Goal: Communication & Community: Answer question/provide support

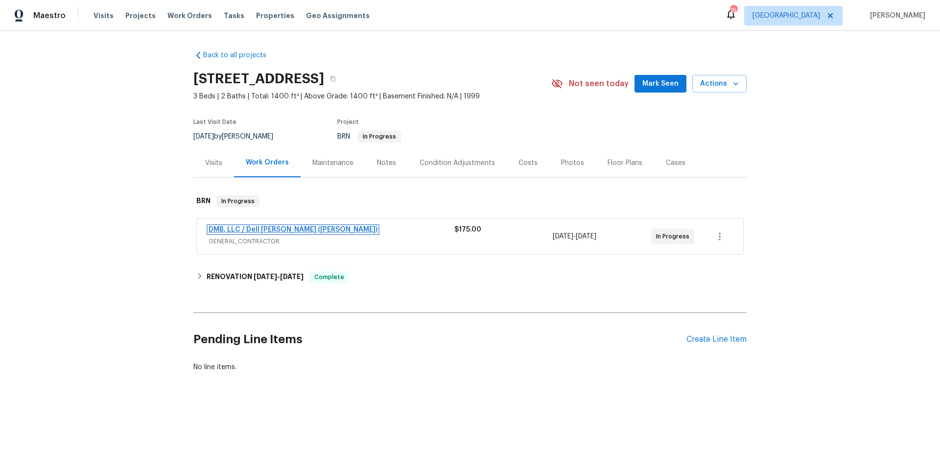
click at [268, 229] on link "DMB, LLC / Dell Bryson (Heise)" at bounding box center [293, 229] width 169 height 7
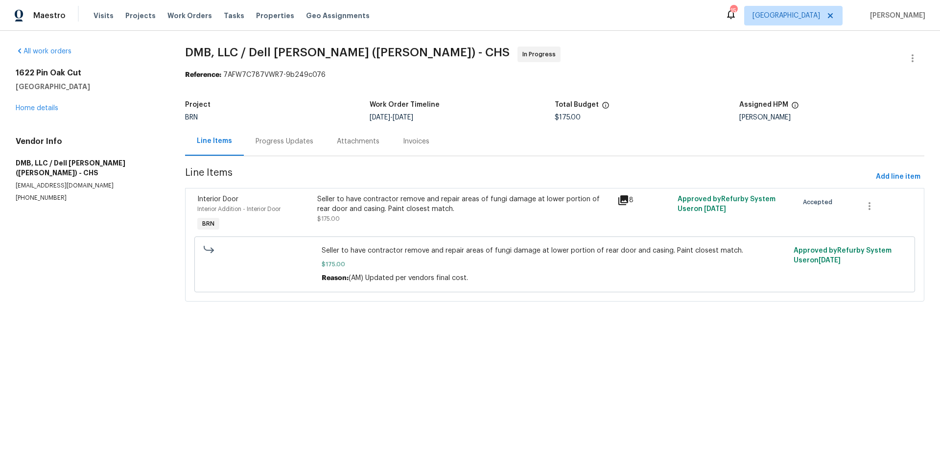
click at [290, 144] on div "Progress Updates" at bounding box center [285, 142] width 58 height 10
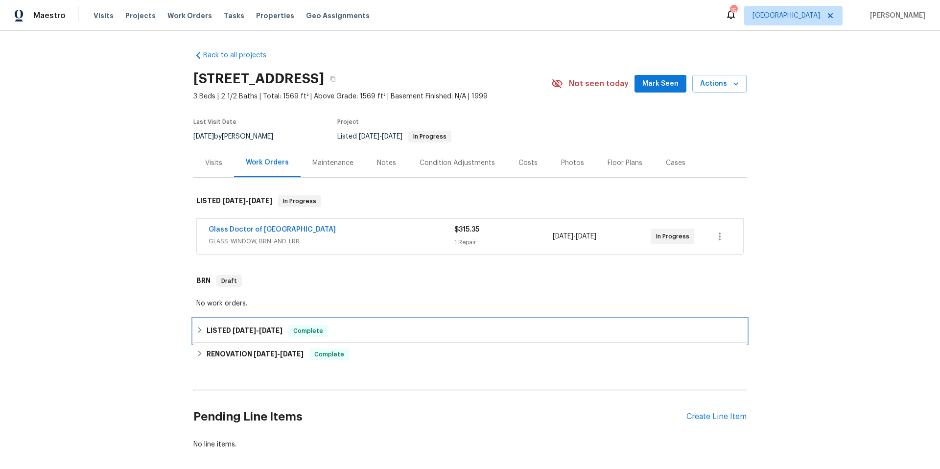
click at [365, 327] on div "LISTED 6/18/25 - 6/20/25 Complete" at bounding box center [469, 331] width 547 height 12
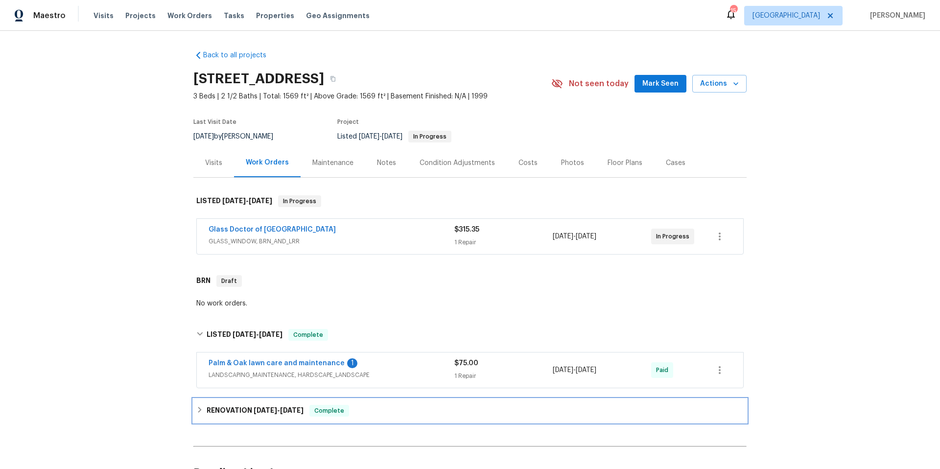
click at [397, 414] on div "RENOVATION 6/4/25 - 6/18/25 Complete" at bounding box center [469, 411] width 547 height 12
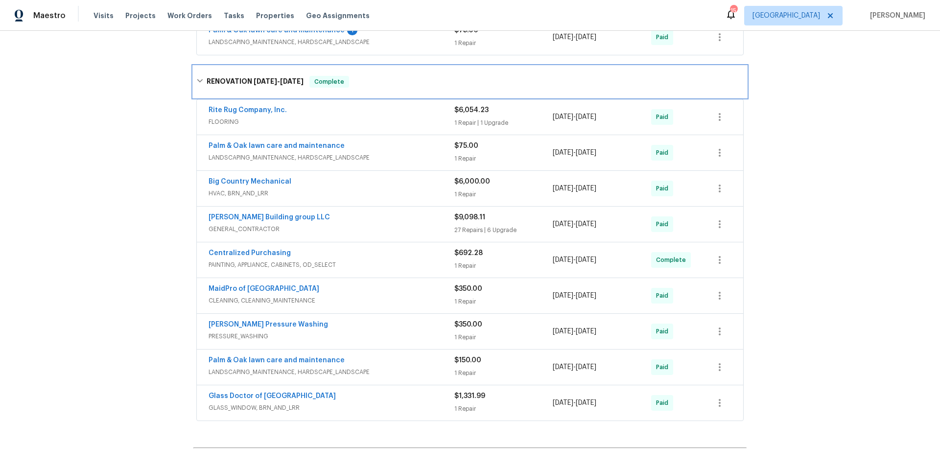
scroll to position [337, 0]
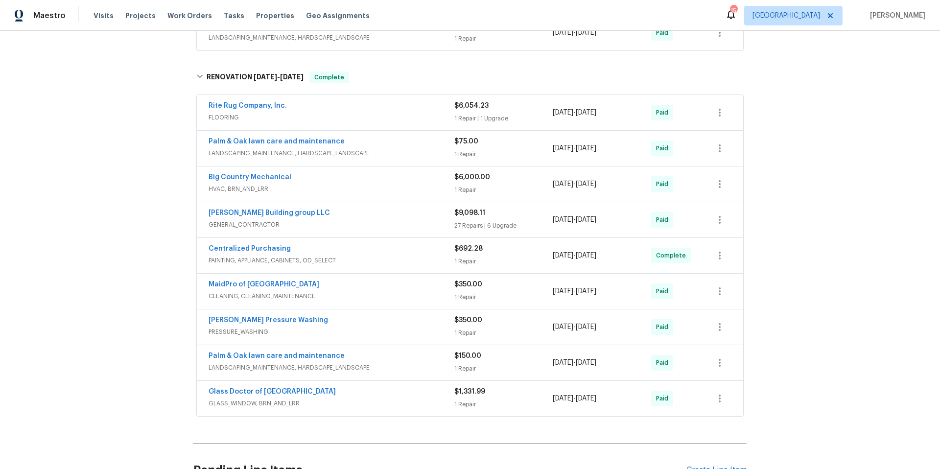
click at [379, 221] on span "GENERAL_CONTRACTOR" at bounding box center [332, 225] width 246 height 10
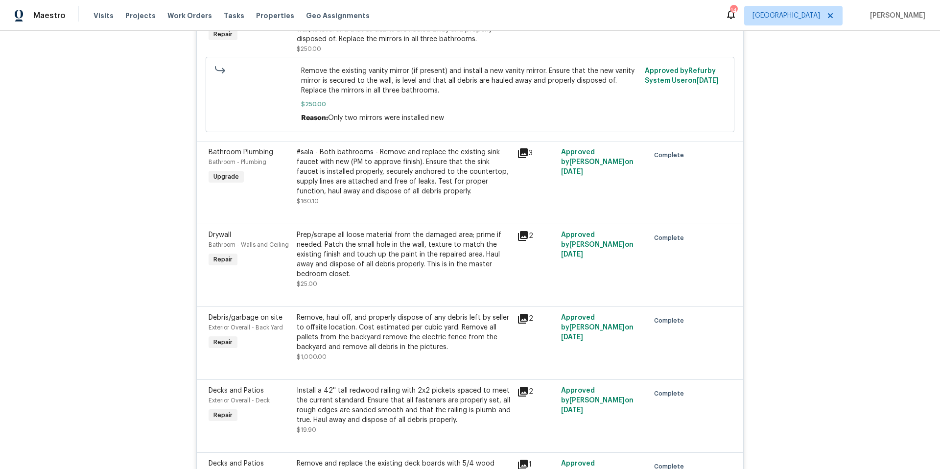
scroll to position [1270, 0]
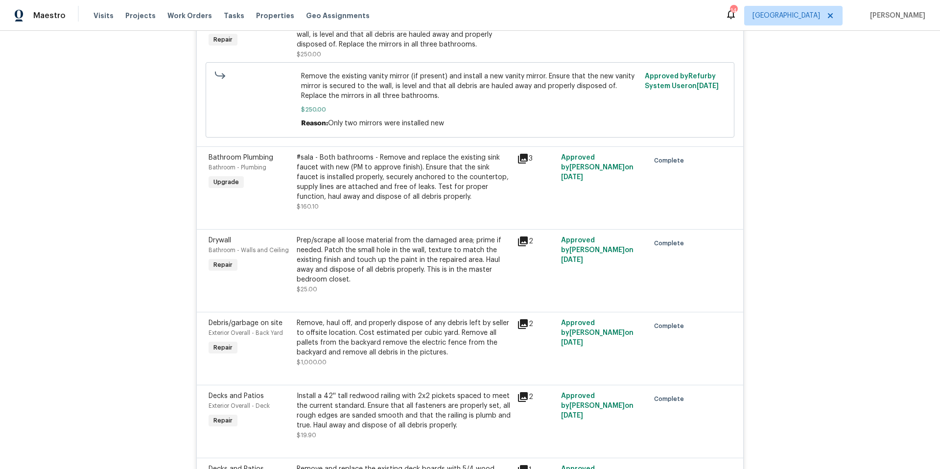
click at [520, 161] on icon at bounding box center [523, 159] width 10 height 10
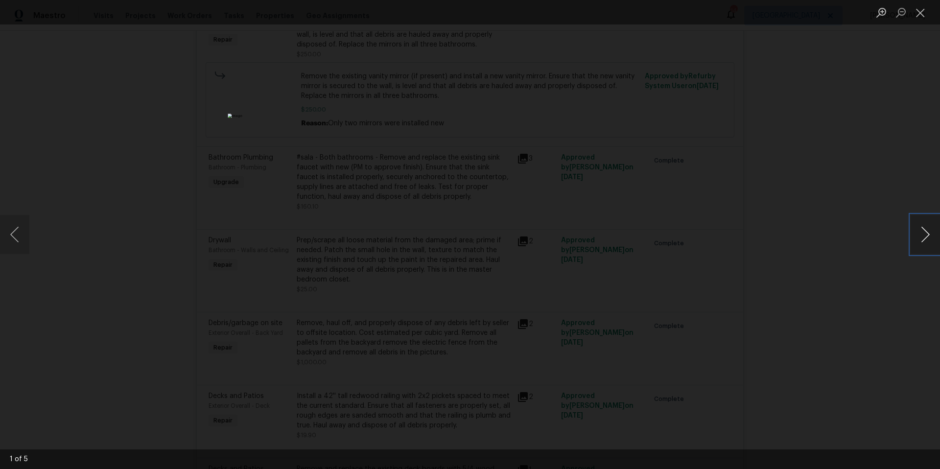
click at [922, 235] on button "Next image" at bounding box center [925, 234] width 29 height 39
click at [842, 142] on div "Lightbox" at bounding box center [470, 234] width 940 height 469
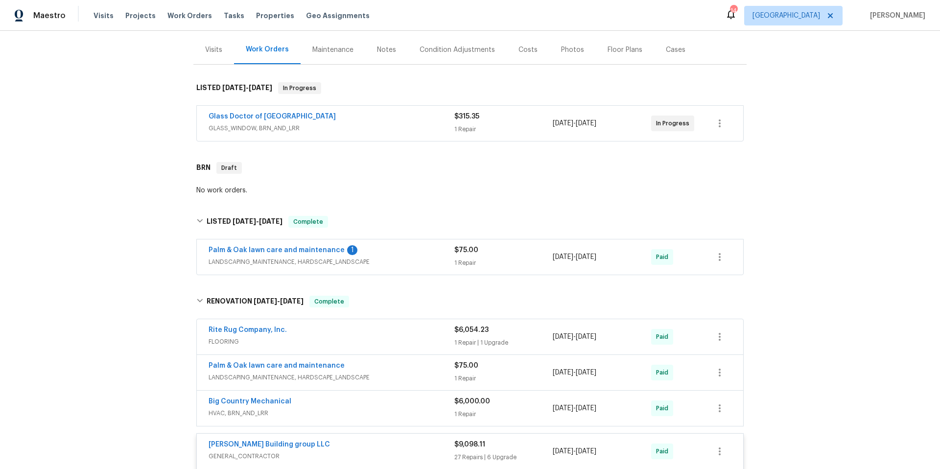
scroll to position [110, 0]
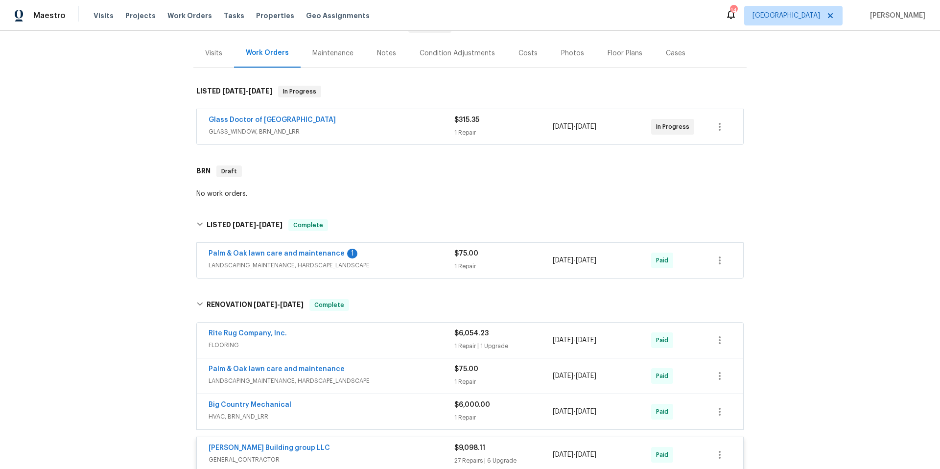
click at [382, 57] on div "Notes" at bounding box center [386, 53] width 19 height 10
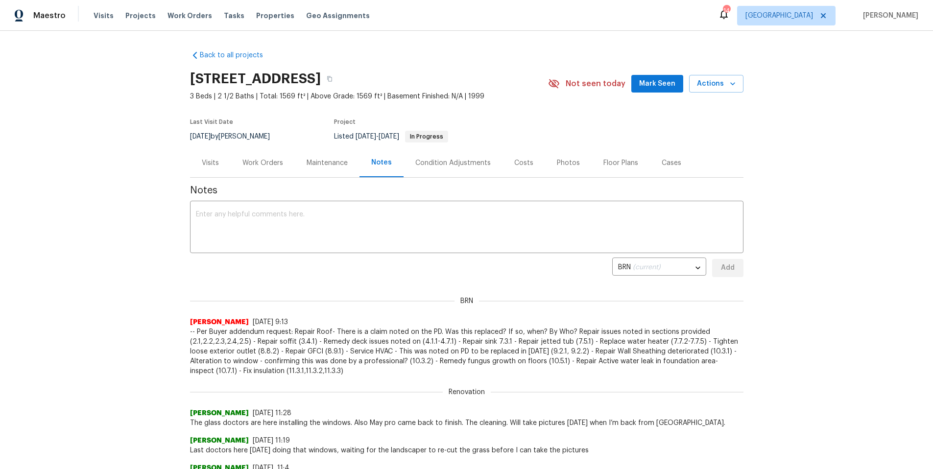
click at [567, 161] on div "Photos" at bounding box center [568, 163] width 23 height 10
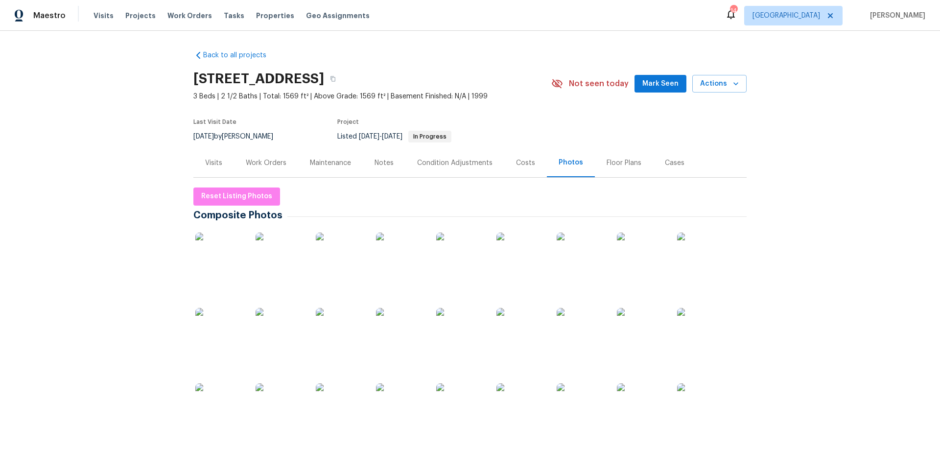
click at [222, 327] on img at bounding box center [219, 332] width 49 height 49
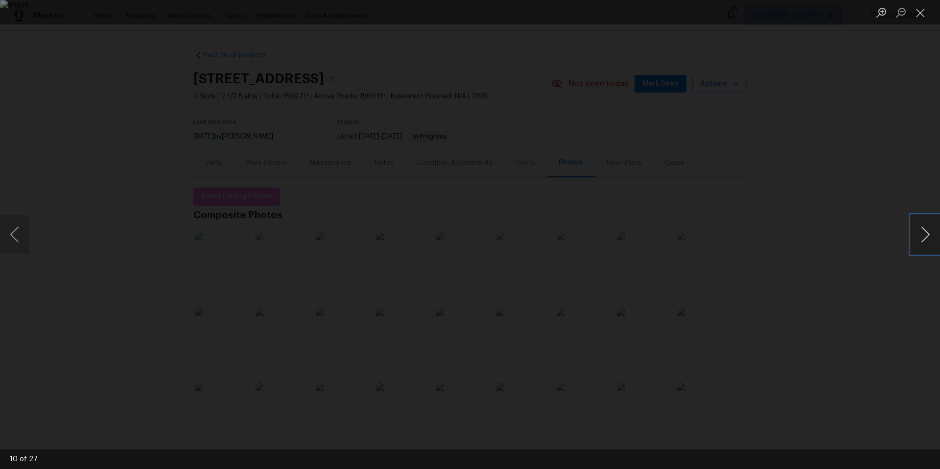
click at [926, 241] on button "Next image" at bounding box center [925, 234] width 29 height 39
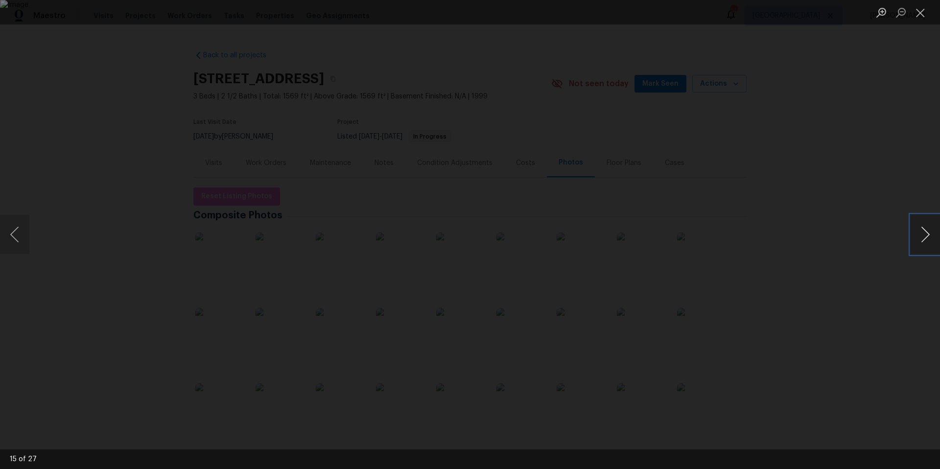
click at [926, 241] on button "Next image" at bounding box center [925, 234] width 29 height 39
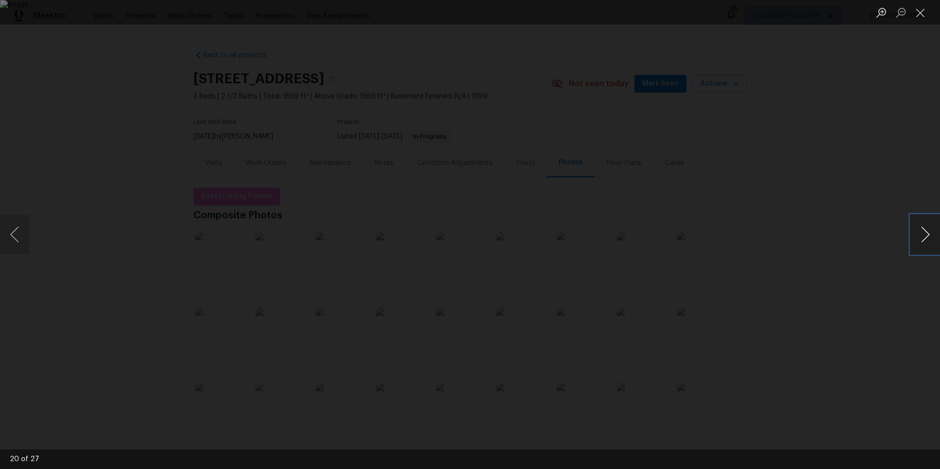
click at [926, 241] on button "Next image" at bounding box center [925, 234] width 29 height 39
click at [918, 238] on button "Next image" at bounding box center [925, 234] width 29 height 39
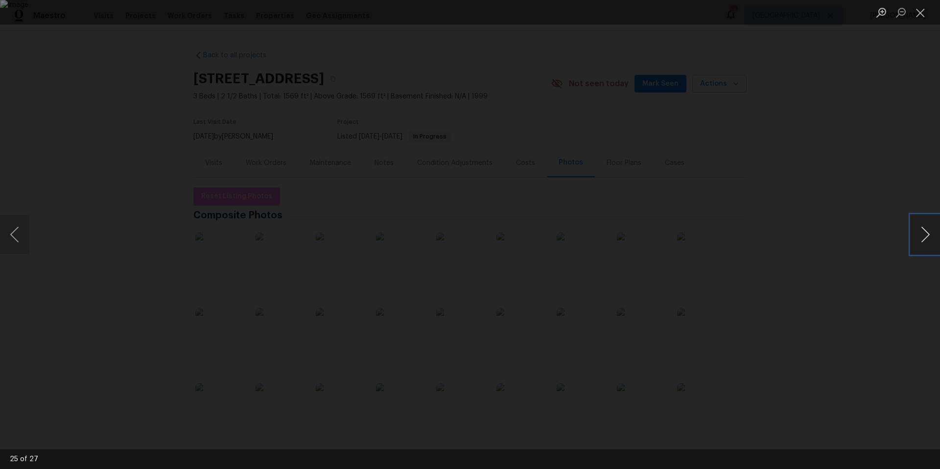
click at [918, 238] on button "Next image" at bounding box center [925, 234] width 29 height 39
click at [922, 9] on button "Close lightbox" at bounding box center [921, 12] width 20 height 17
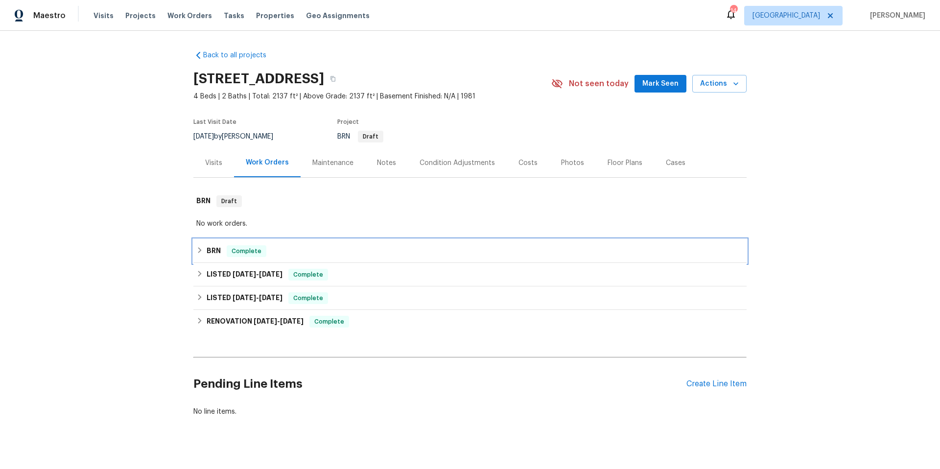
click at [309, 246] on div "BRN Complete" at bounding box center [469, 251] width 547 height 12
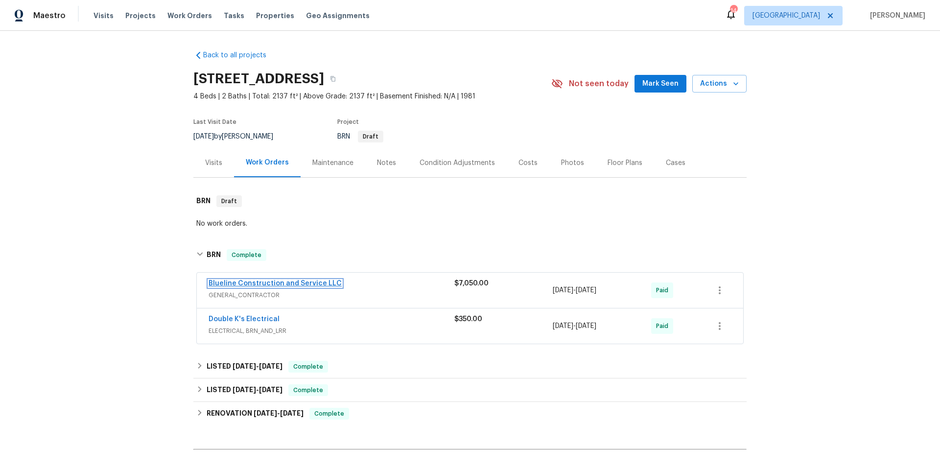
click at [298, 282] on link "Blueline Construction and Service LLC" at bounding box center [275, 283] width 133 height 7
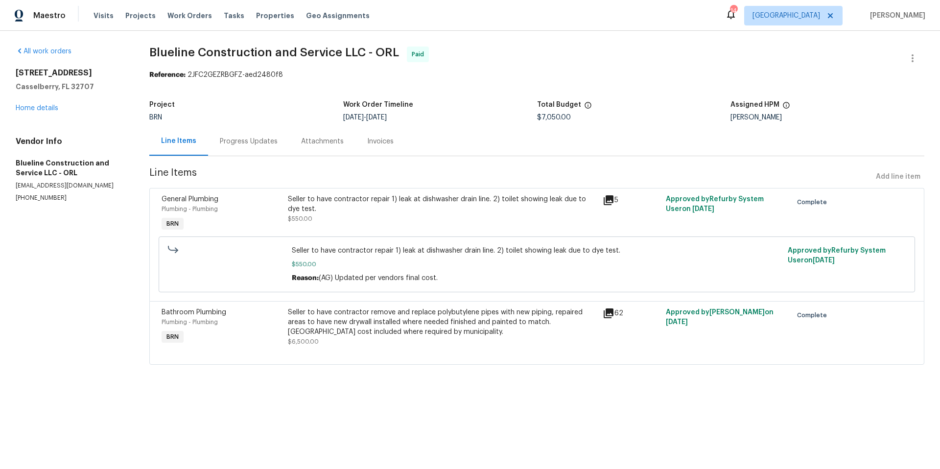
click at [608, 315] on icon at bounding box center [609, 314] width 12 height 12
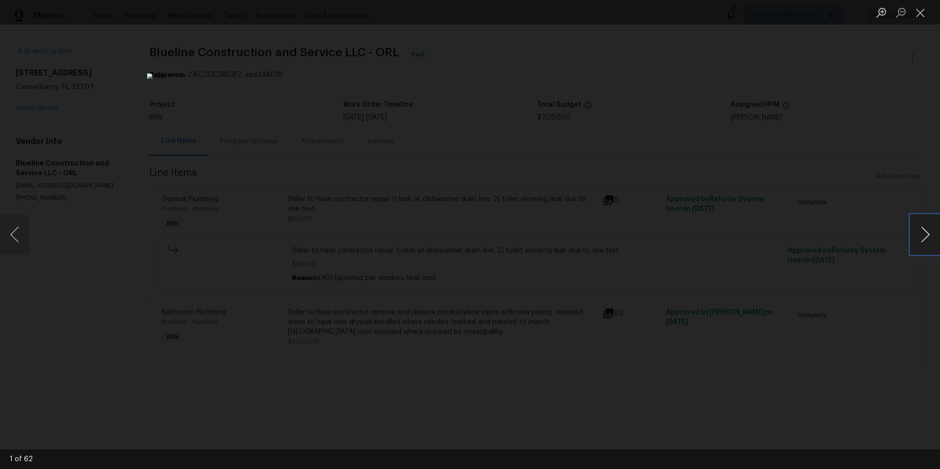
click at [921, 241] on button "Next image" at bounding box center [925, 234] width 29 height 39
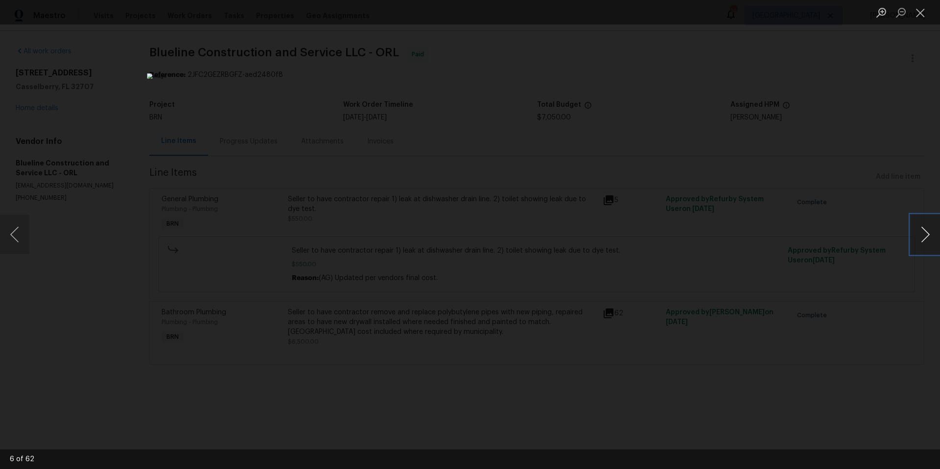
click at [921, 241] on button "Next image" at bounding box center [925, 234] width 29 height 39
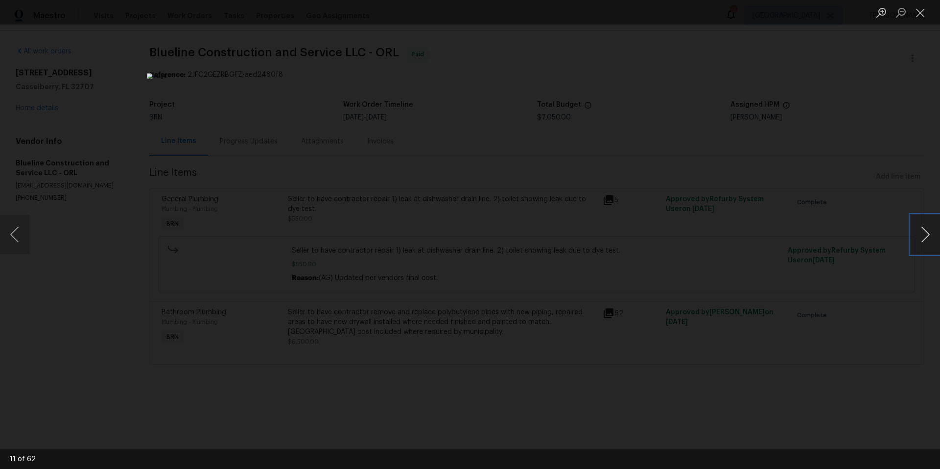
click at [921, 241] on button "Next image" at bounding box center [925, 234] width 29 height 39
click at [921, 236] on button "Next image" at bounding box center [925, 234] width 29 height 39
click at [10, 235] on button "Previous image" at bounding box center [14, 234] width 29 height 39
click at [921, 237] on button "Next image" at bounding box center [925, 234] width 29 height 39
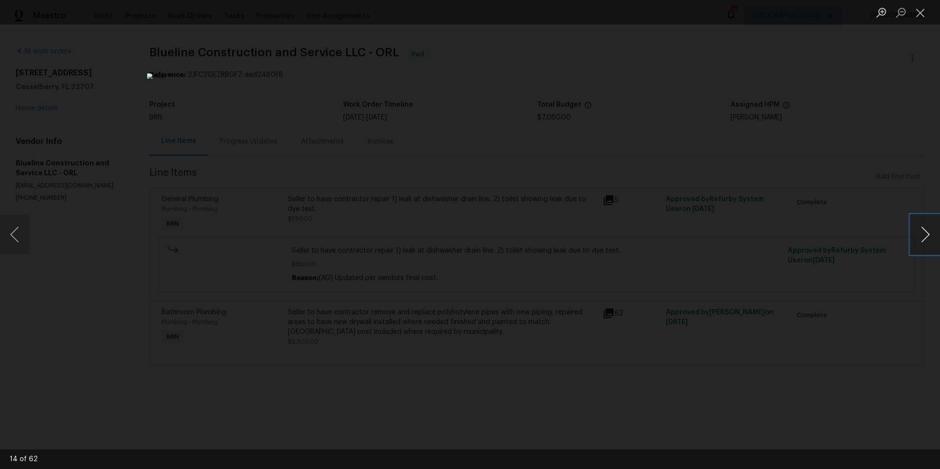
click at [921, 237] on button "Next image" at bounding box center [925, 234] width 29 height 39
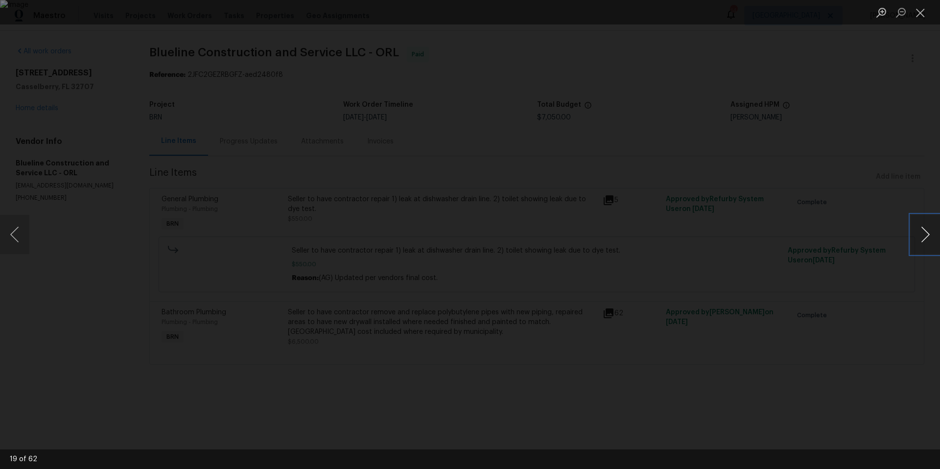
click at [921, 237] on button "Next image" at bounding box center [925, 234] width 29 height 39
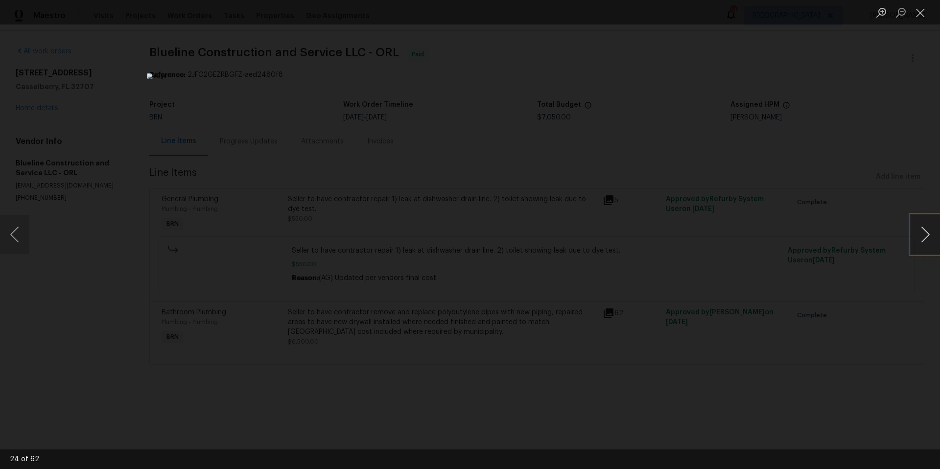
click at [921, 237] on button "Next image" at bounding box center [925, 234] width 29 height 39
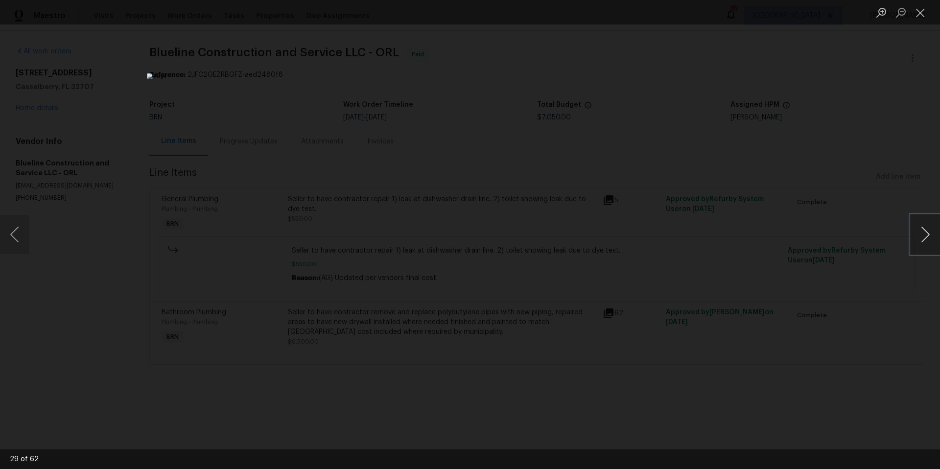
click at [921, 237] on button "Next image" at bounding box center [925, 234] width 29 height 39
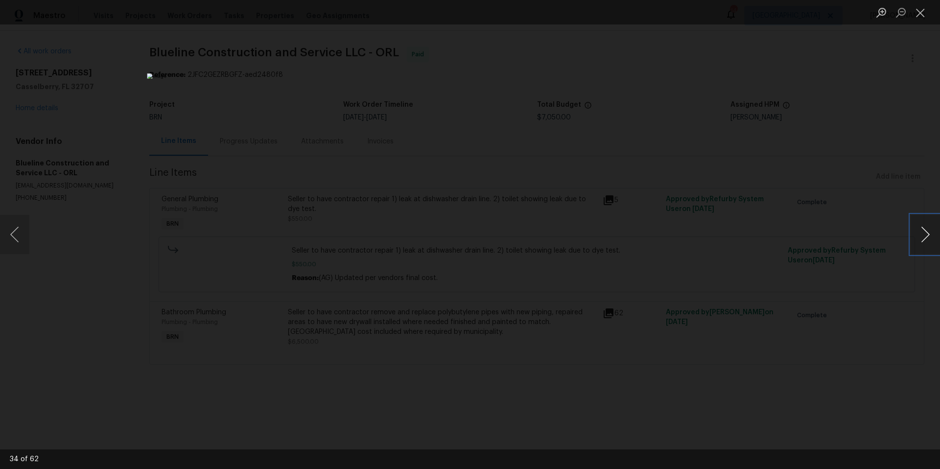
click at [921, 237] on button "Next image" at bounding box center [925, 234] width 29 height 39
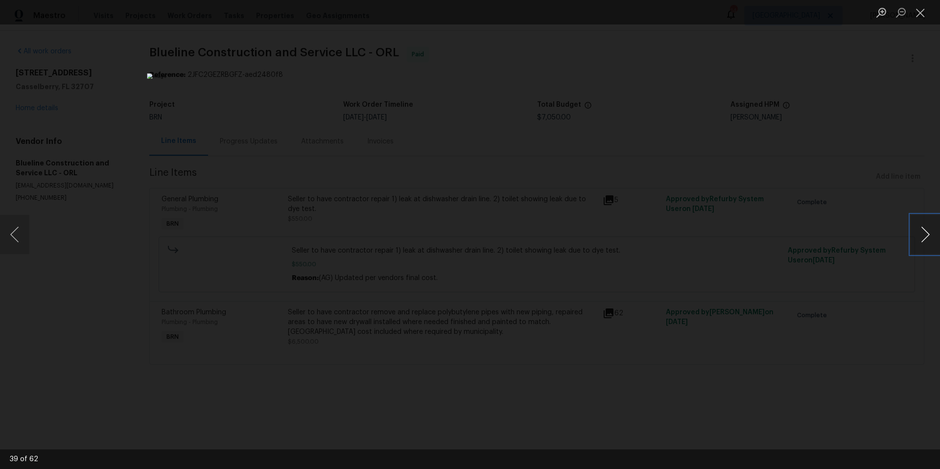
click at [921, 237] on button "Next image" at bounding box center [925, 234] width 29 height 39
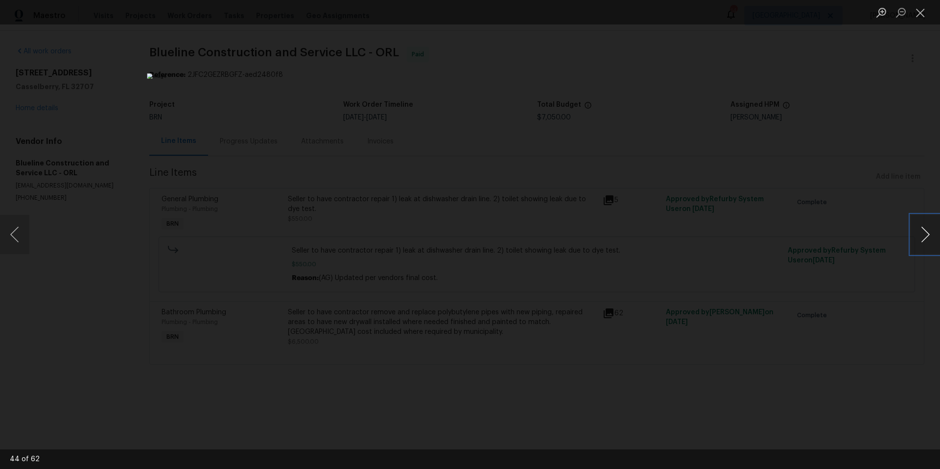
click at [921, 237] on button "Next image" at bounding box center [925, 234] width 29 height 39
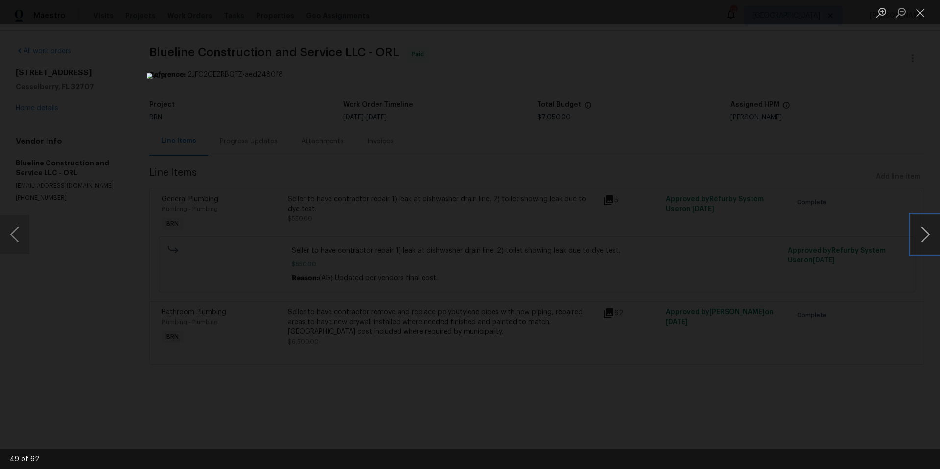
click at [921, 237] on button "Next image" at bounding box center [925, 234] width 29 height 39
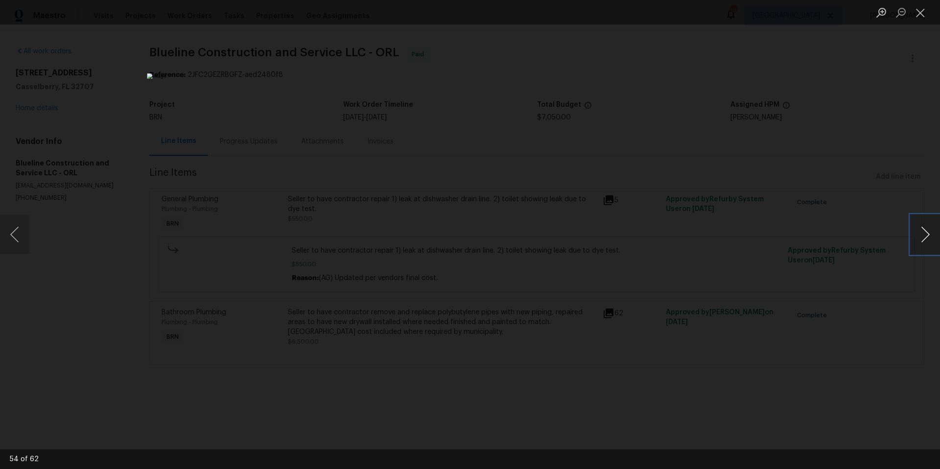
click at [921, 237] on button "Next image" at bounding box center [925, 234] width 29 height 39
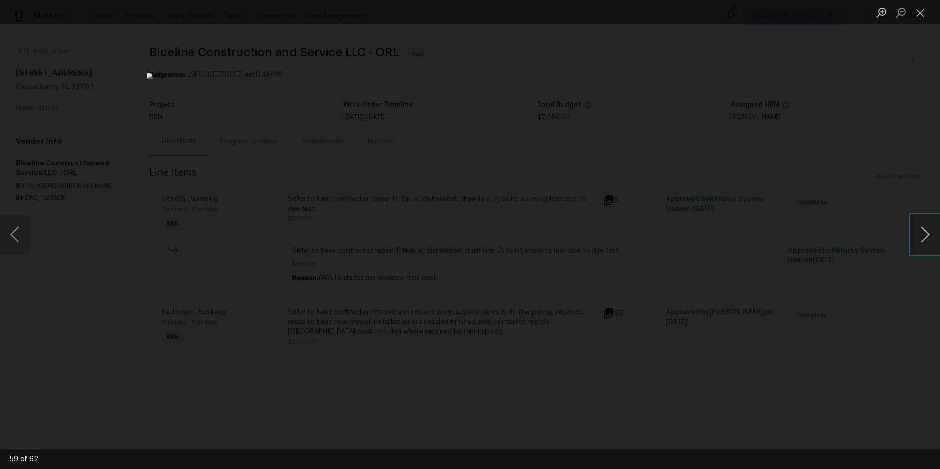
click at [921, 237] on button "Next image" at bounding box center [925, 234] width 29 height 39
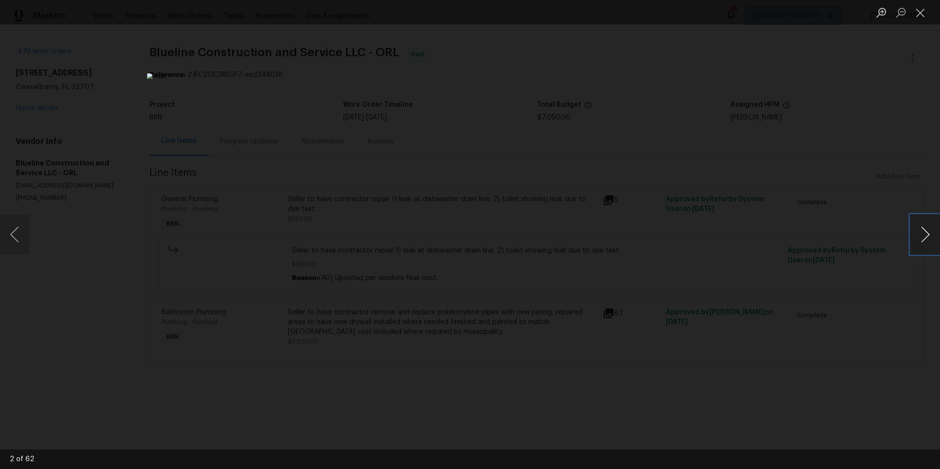
click at [921, 237] on button "Next image" at bounding box center [925, 234] width 29 height 39
click at [924, 10] on button "Close lightbox" at bounding box center [921, 12] width 20 height 17
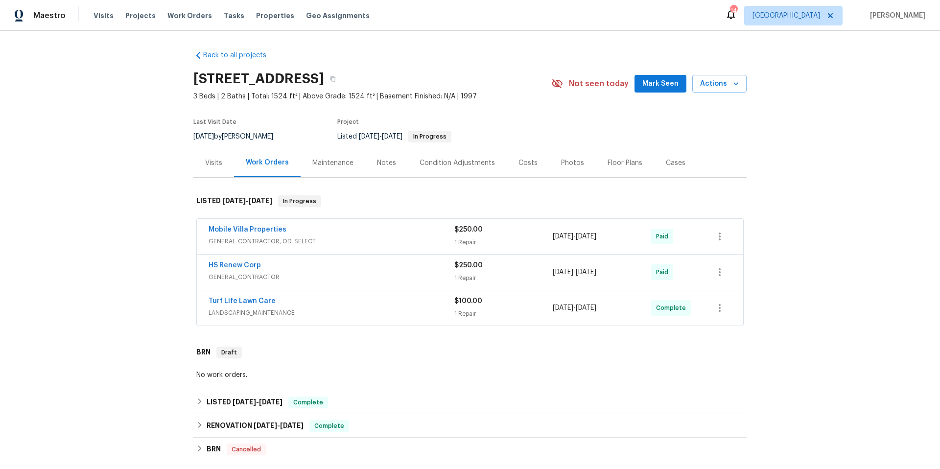
click at [397, 239] on span "GENERAL_CONTRACTOR, OD_SELECT" at bounding box center [332, 242] width 246 height 10
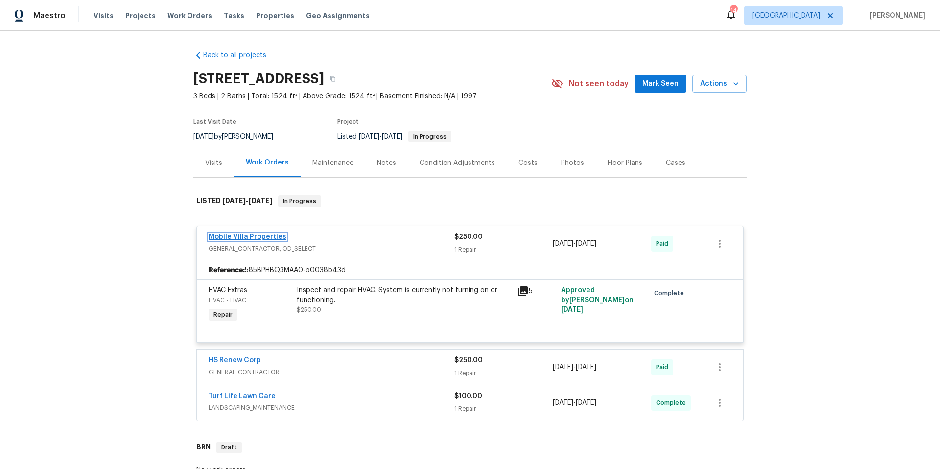
click at [258, 236] on link "Mobile Villa Properties" at bounding box center [248, 237] width 78 height 7
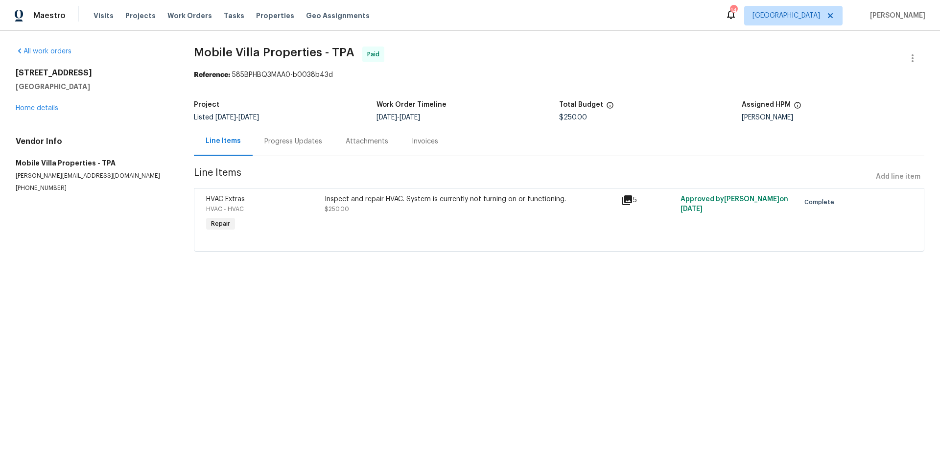
click at [293, 145] on div "Progress Updates" at bounding box center [293, 142] width 58 height 10
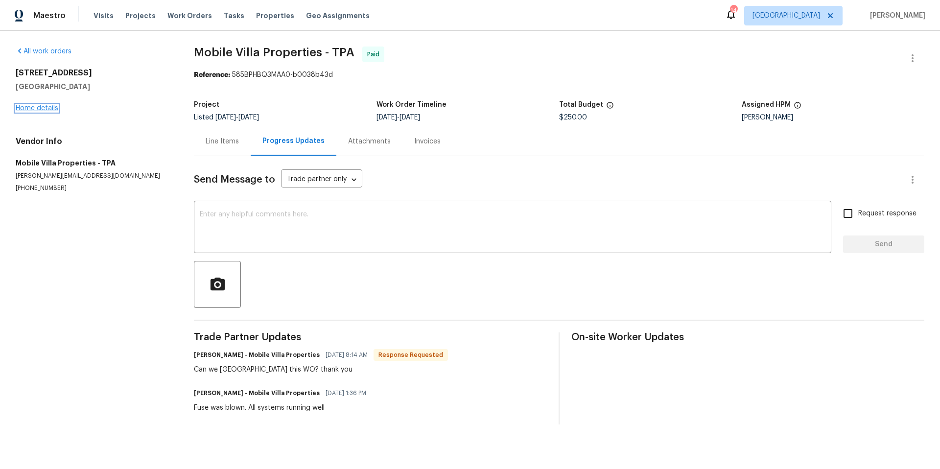
click at [53, 110] on link "Home details" at bounding box center [37, 108] width 43 height 7
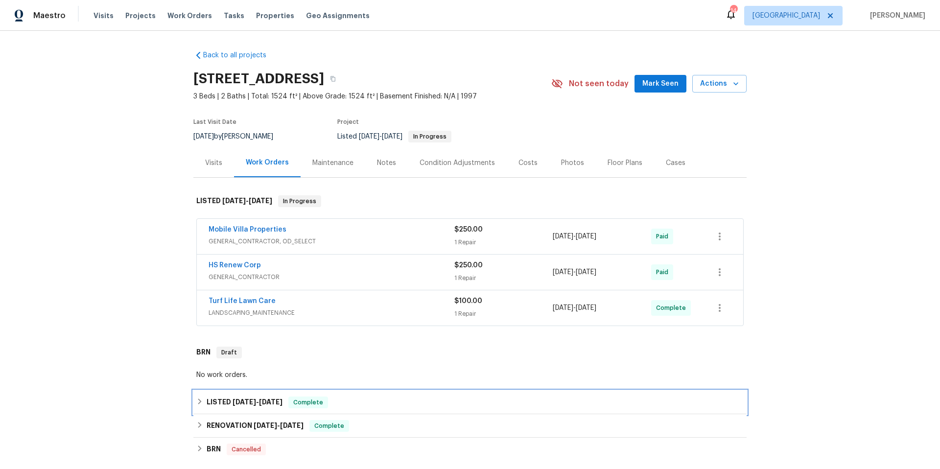
click at [364, 401] on div "LISTED 5/2/25 - 5/7/25 Complete" at bounding box center [469, 403] width 547 height 12
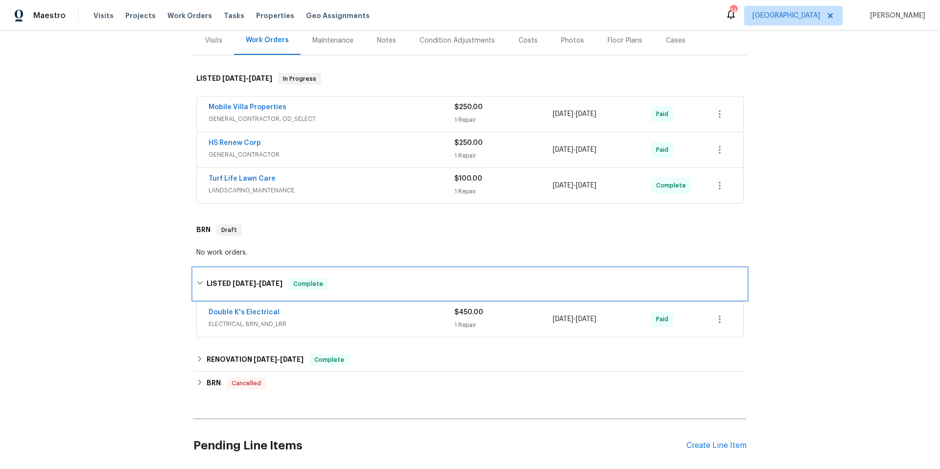
scroll to position [160, 0]
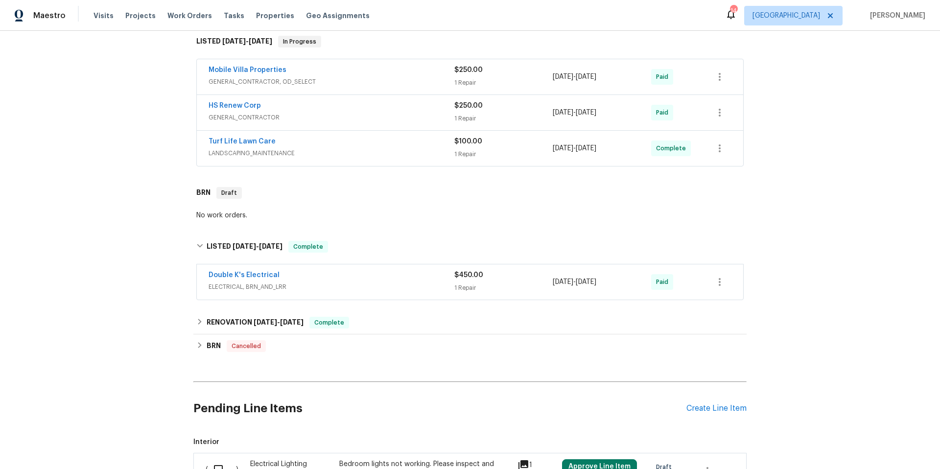
click at [395, 290] on span "ELECTRICAL, BRN_AND_LRR" at bounding box center [332, 287] width 246 height 10
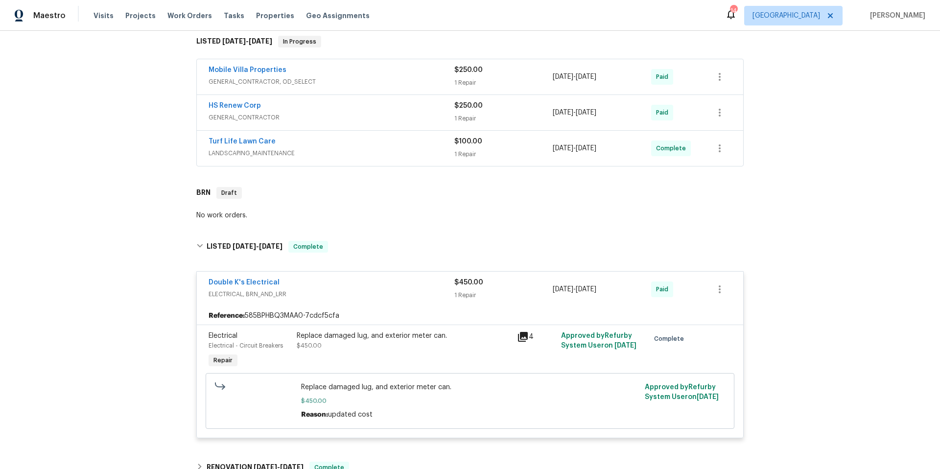
click at [395, 290] on span "ELECTRICAL, BRN_AND_LRR" at bounding box center [332, 294] width 246 height 10
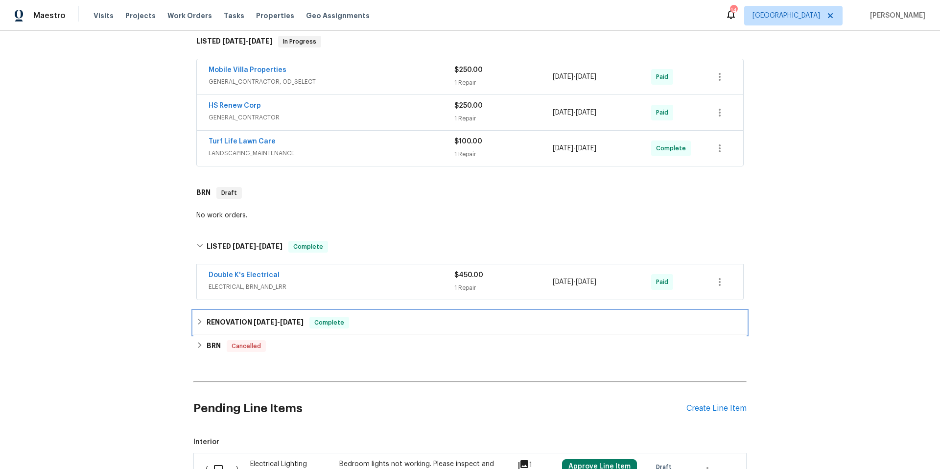
click at [411, 322] on div "RENOVATION 1/30/25 - 2/14/25 Complete" at bounding box center [469, 323] width 547 height 12
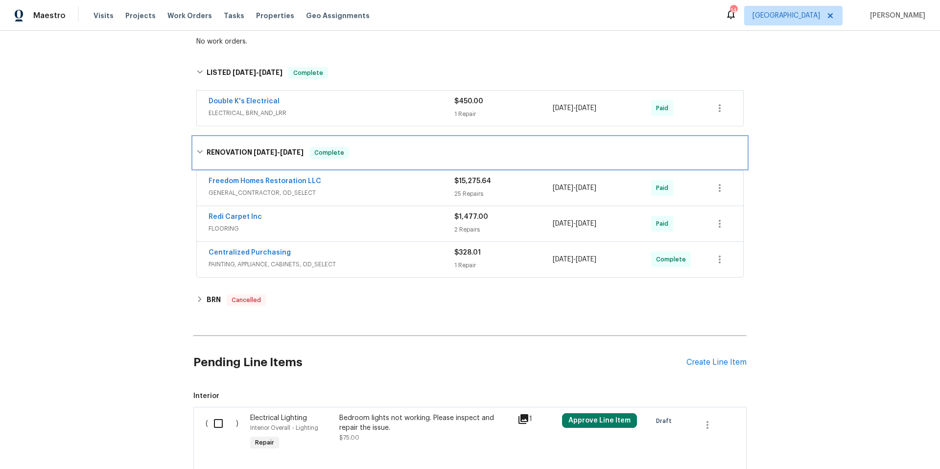
scroll to position [334, 0]
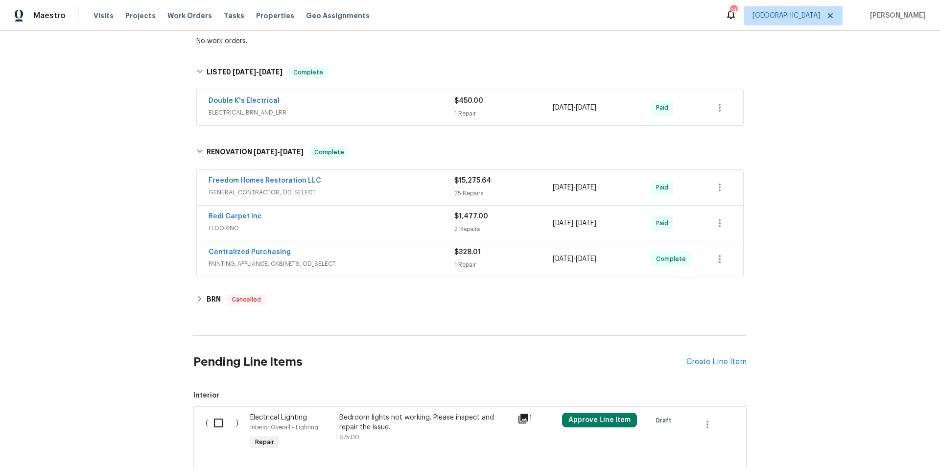
click at [384, 186] on div "Freedom Homes Restoration LLC" at bounding box center [332, 182] width 246 height 12
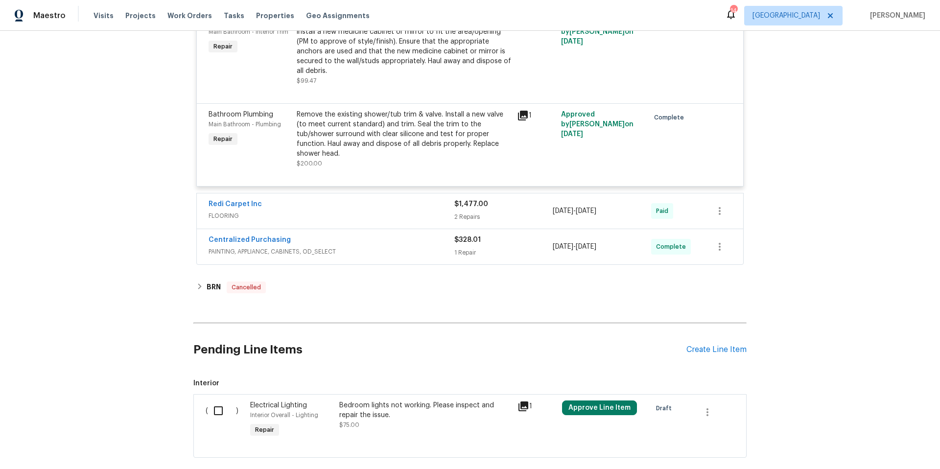
scroll to position [2428, 0]
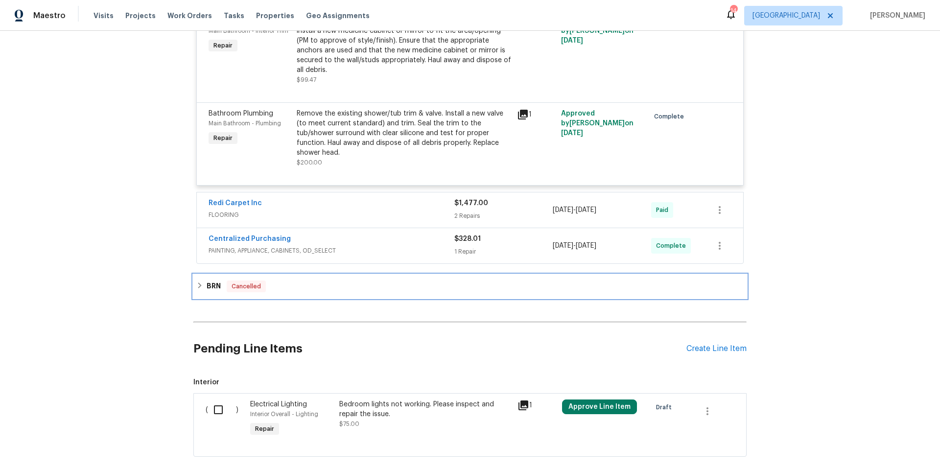
click at [335, 281] on div "BRN Cancelled" at bounding box center [469, 287] width 547 height 12
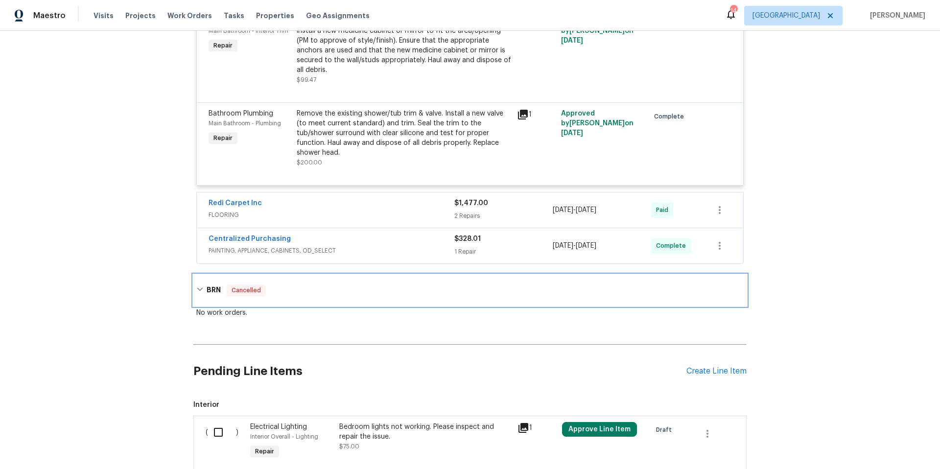
click at [335, 285] on div "BRN Cancelled" at bounding box center [469, 291] width 547 height 12
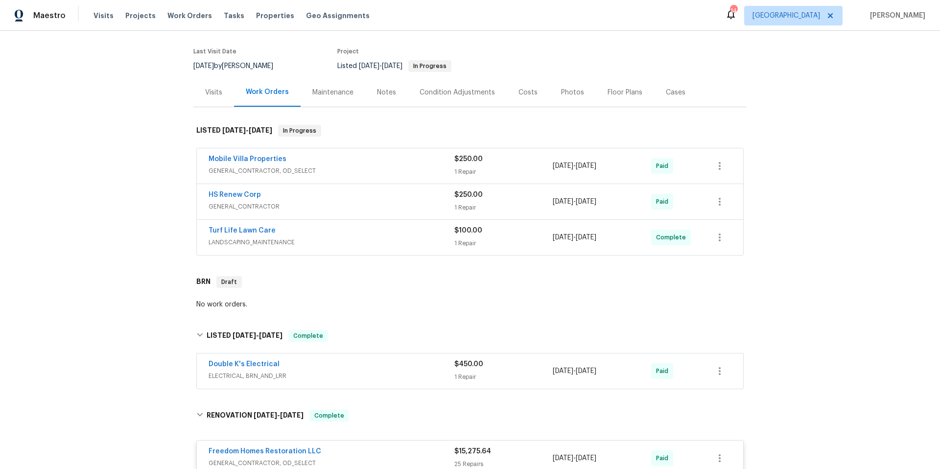
scroll to position [0, 0]
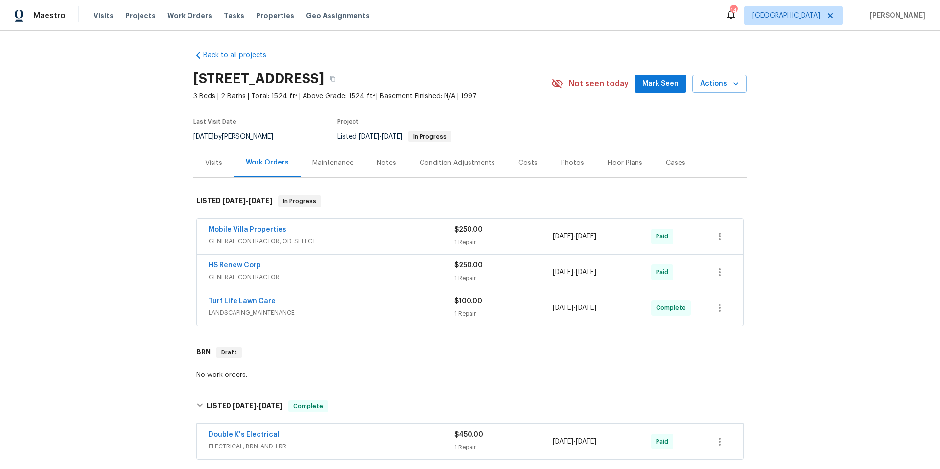
click at [209, 162] on div "Visits" at bounding box center [213, 163] width 17 height 10
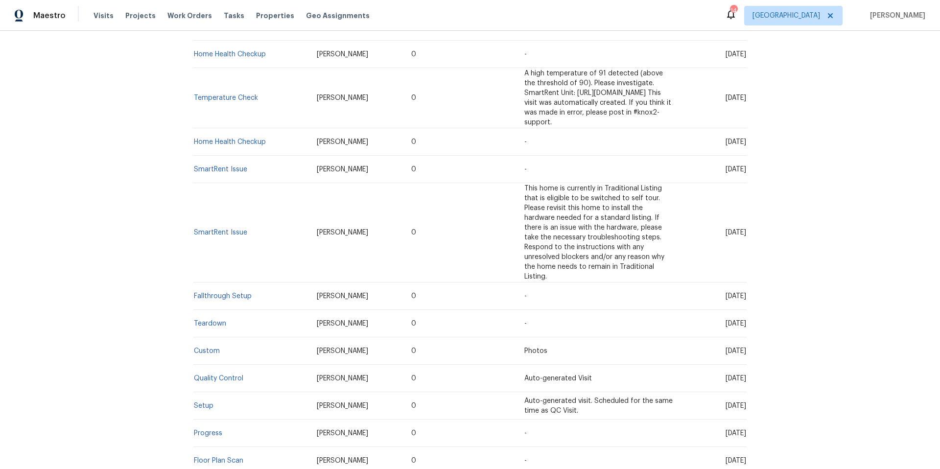
scroll to position [360, 0]
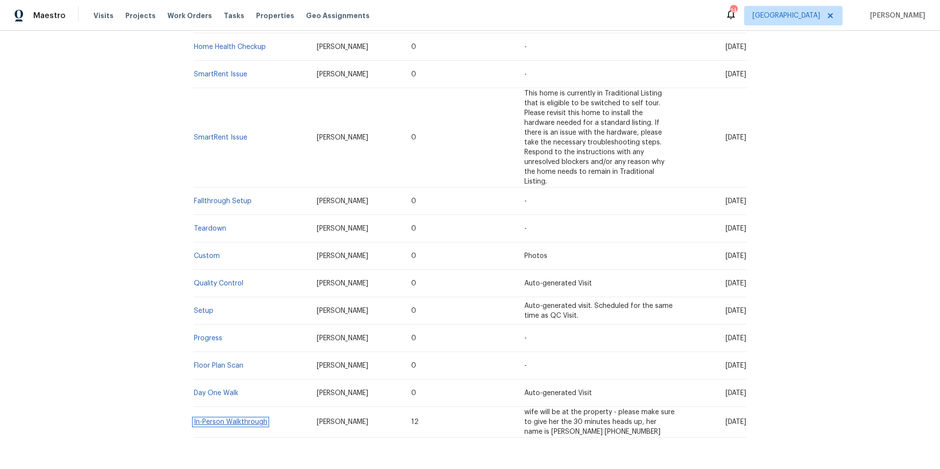
click at [246, 419] on link "In-Person Walkthrough" at bounding box center [230, 422] width 73 height 7
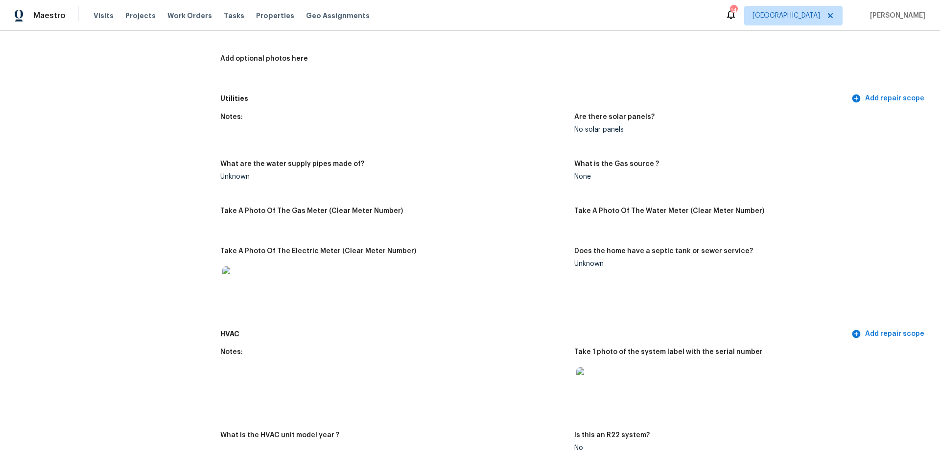
scroll to position [777, 0]
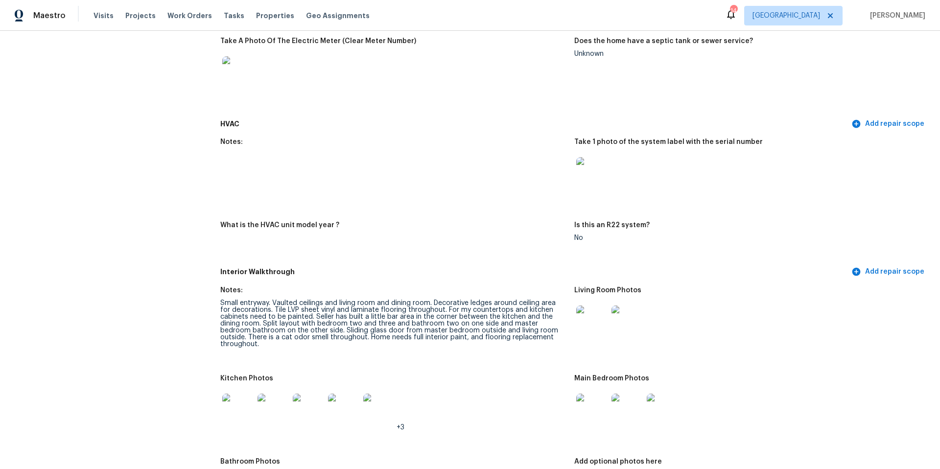
click at [582, 176] on img at bounding box center [591, 172] width 31 height 31
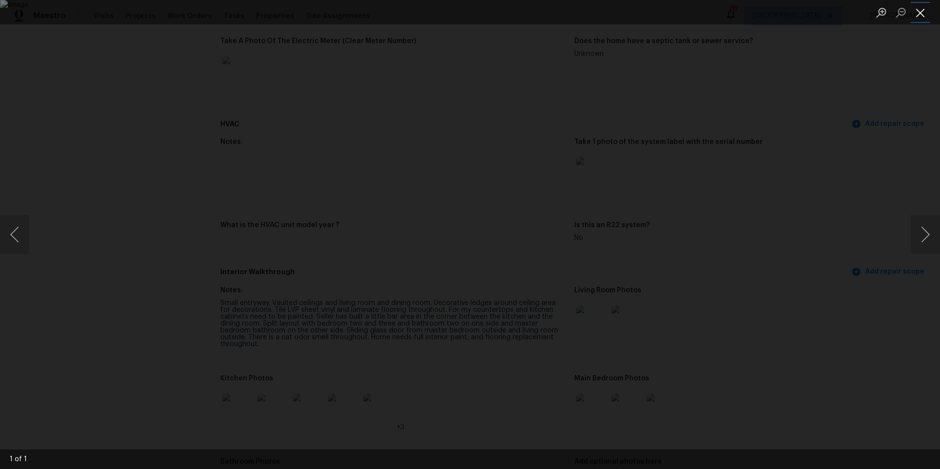
click at [919, 12] on button "Close lightbox" at bounding box center [921, 12] width 20 height 17
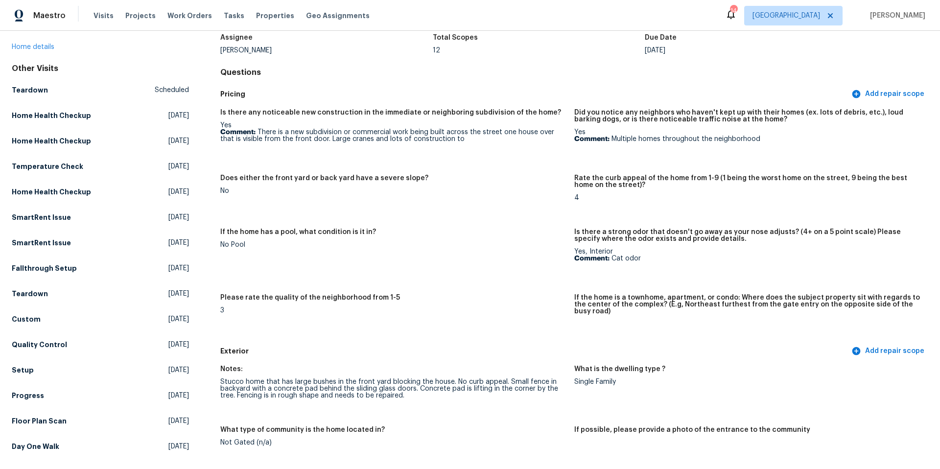
scroll to position [0, 0]
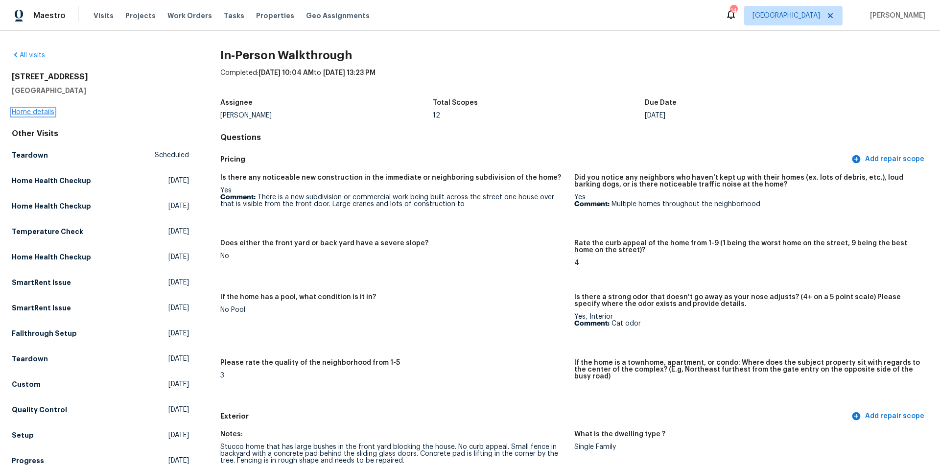
click at [35, 111] on link "Home details" at bounding box center [33, 112] width 43 height 7
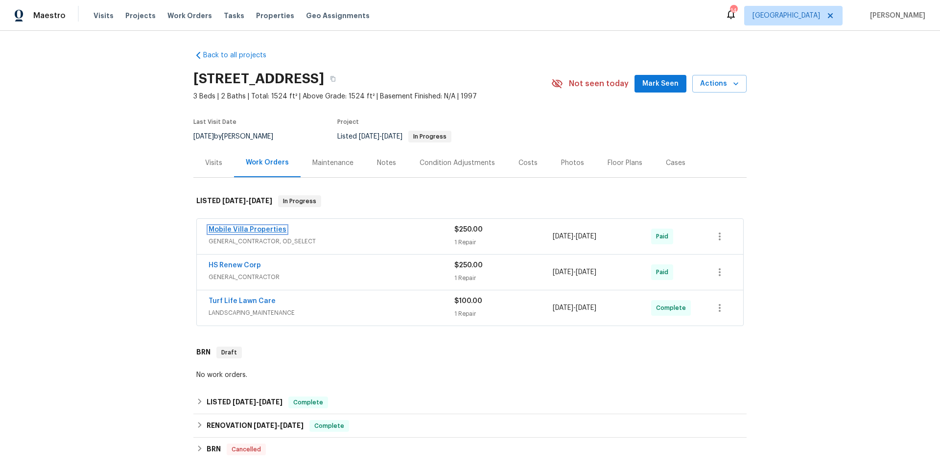
click at [255, 231] on link "Mobile Villa Properties" at bounding box center [248, 229] width 78 height 7
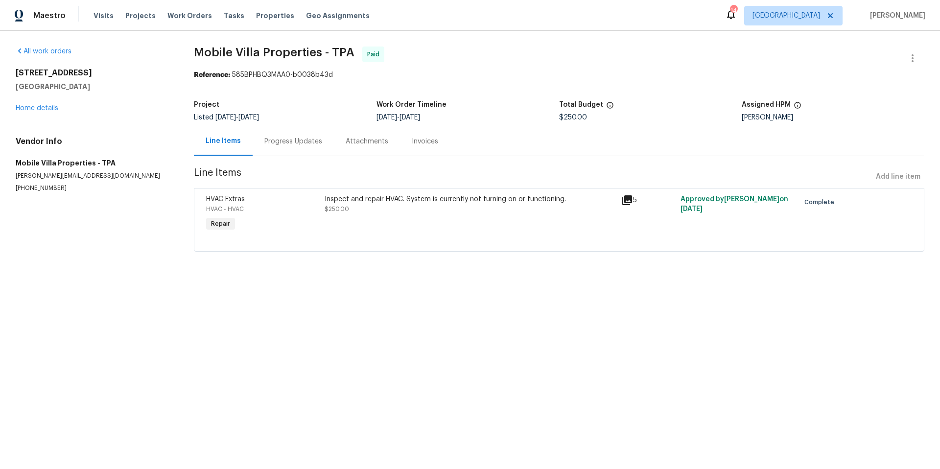
click at [623, 203] on icon at bounding box center [627, 200] width 10 height 10
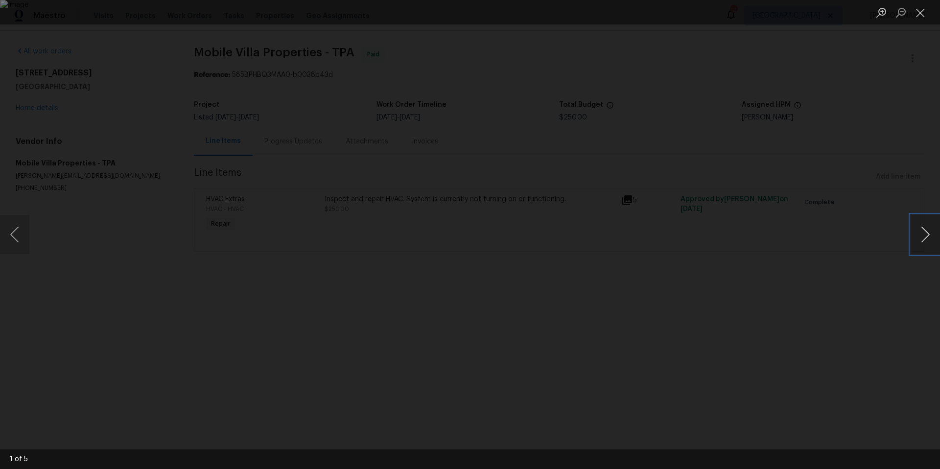
click at [922, 234] on button "Next image" at bounding box center [925, 234] width 29 height 39
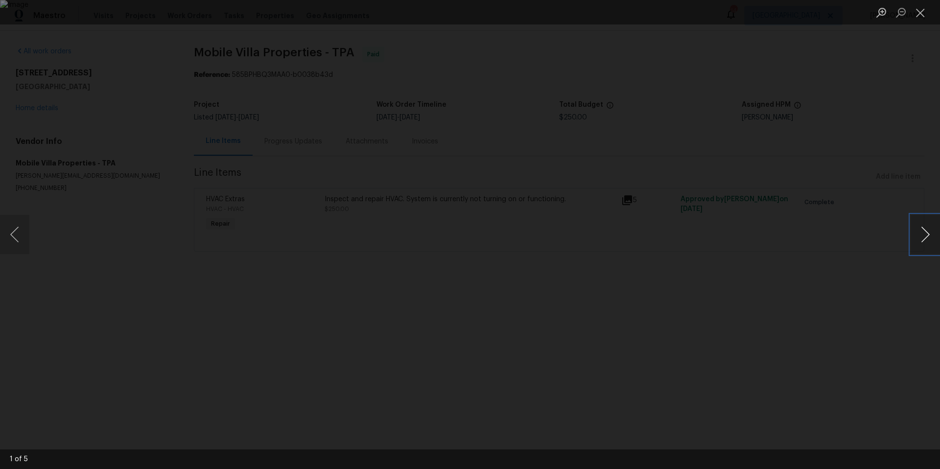
click at [922, 234] on button "Next image" at bounding box center [925, 234] width 29 height 39
click at [924, 15] on button "Close lightbox" at bounding box center [921, 12] width 20 height 17
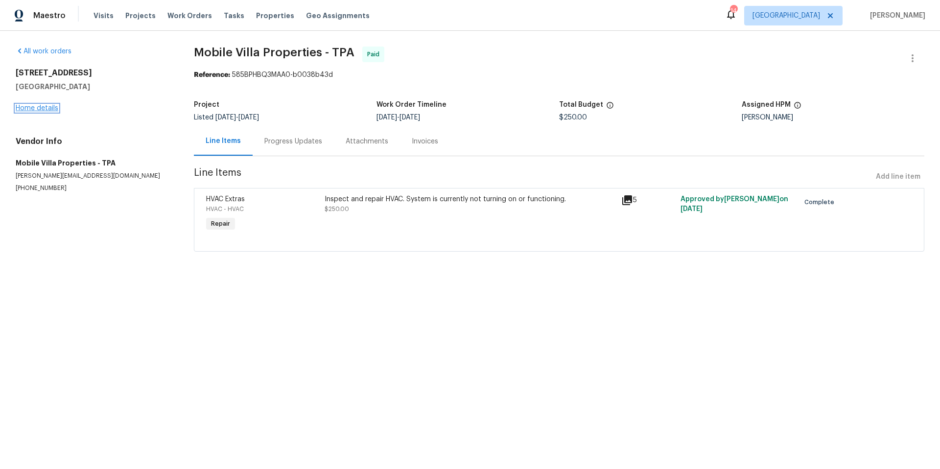
click at [47, 108] on link "Home details" at bounding box center [37, 108] width 43 height 7
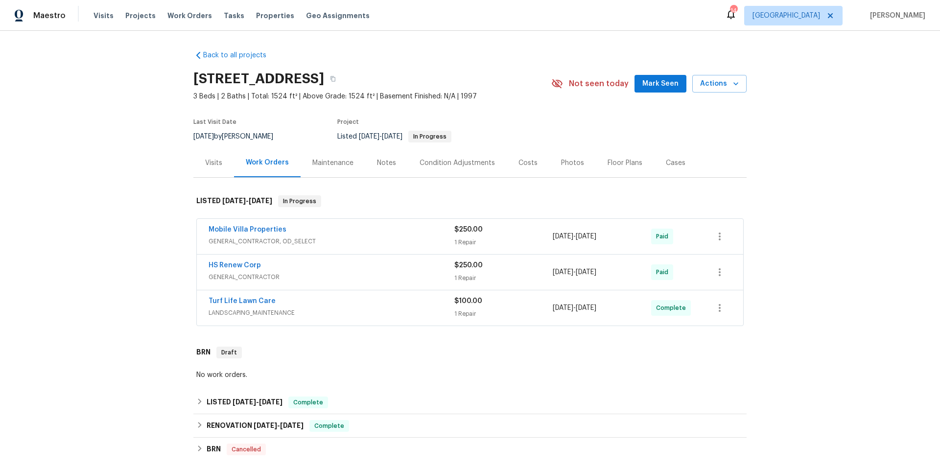
click at [459, 164] on div "Condition Adjustments" at bounding box center [457, 163] width 75 height 10
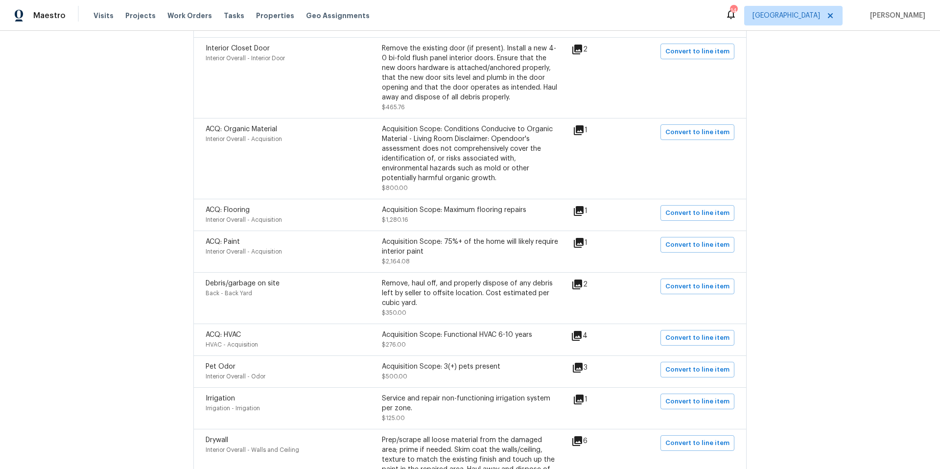
scroll to position [325, 0]
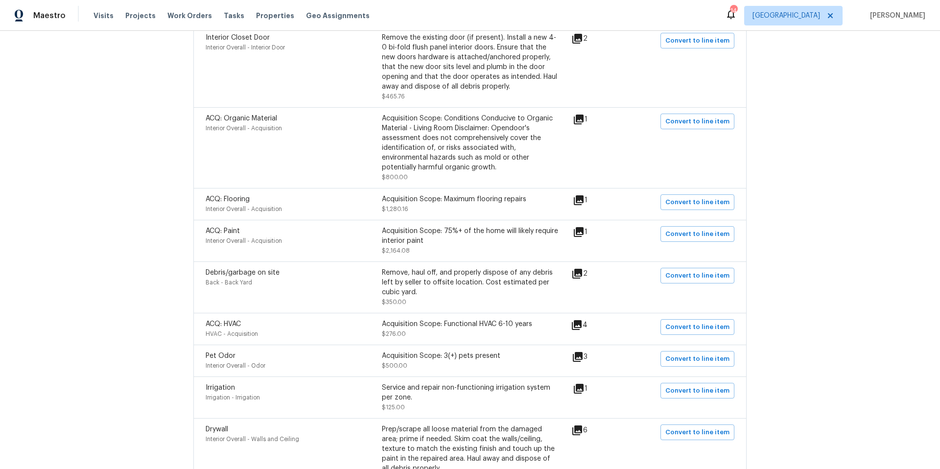
click at [582, 329] on icon at bounding box center [577, 325] width 12 height 12
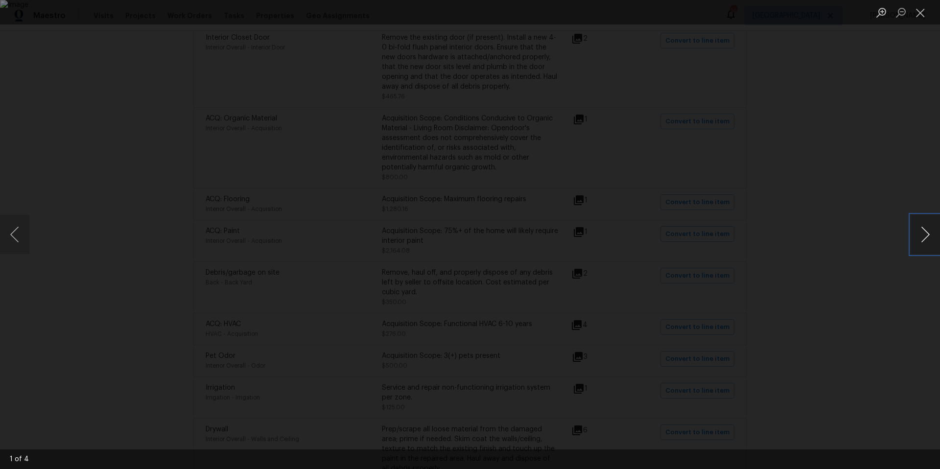
click at [920, 233] on button "Next image" at bounding box center [925, 234] width 29 height 39
click at [880, 14] on button "Zoom in" at bounding box center [882, 12] width 20 height 17
click at [901, 10] on button "Zoom out" at bounding box center [901, 12] width 20 height 17
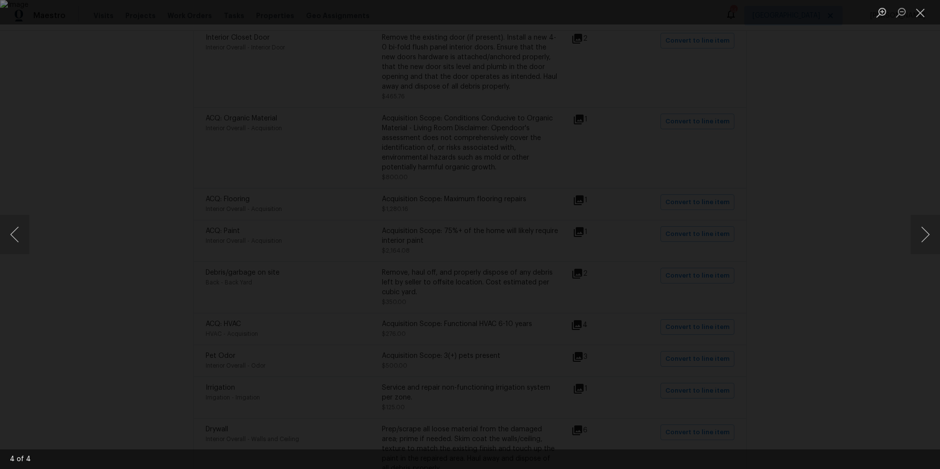
click at [829, 66] on div "Lightbox" at bounding box center [470, 234] width 940 height 469
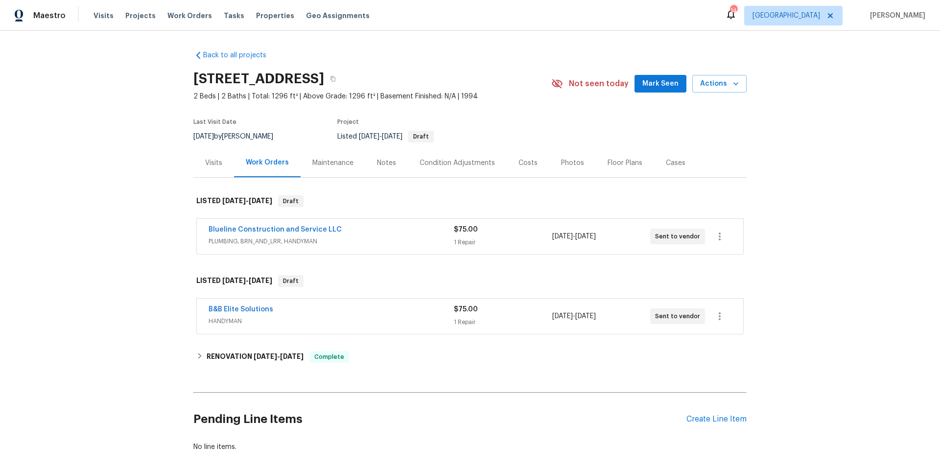
click at [565, 162] on div "Photos" at bounding box center [572, 163] width 23 height 10
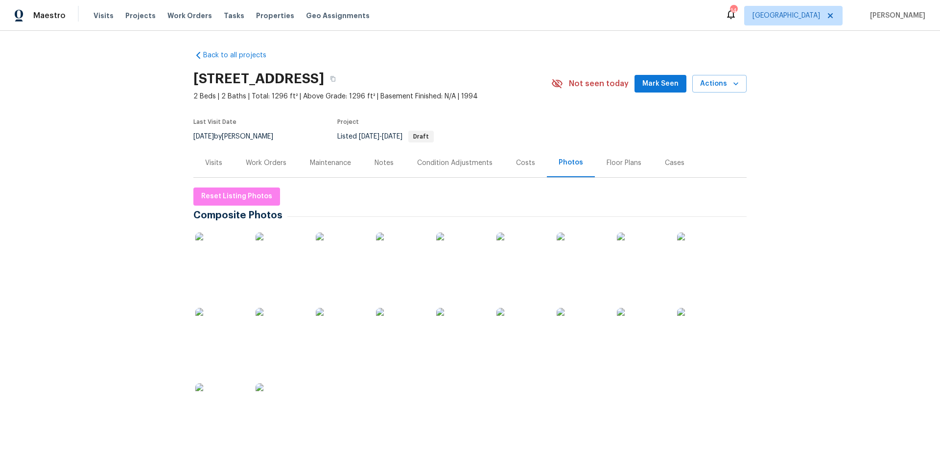
click at [521, 257] on img at bounding box center [521, 257] width 49 height 49
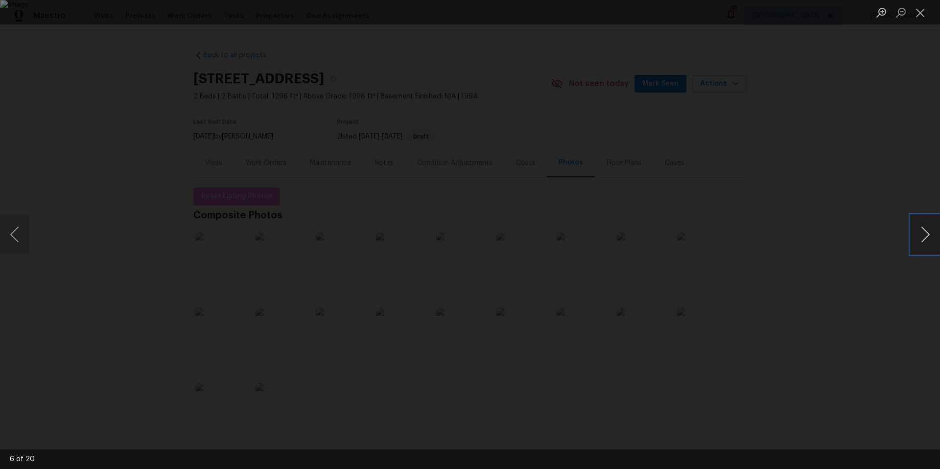
click at [921, 237] on button "Next image" at bounding box center [925, 234] width 29 height 39
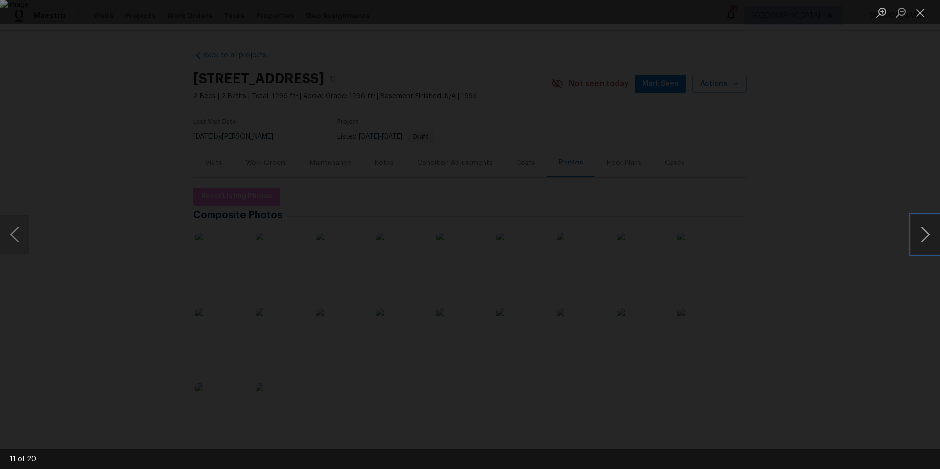
click at [921, 237] on button "Next image" at bounding box center [925, 234] width 29 height 39
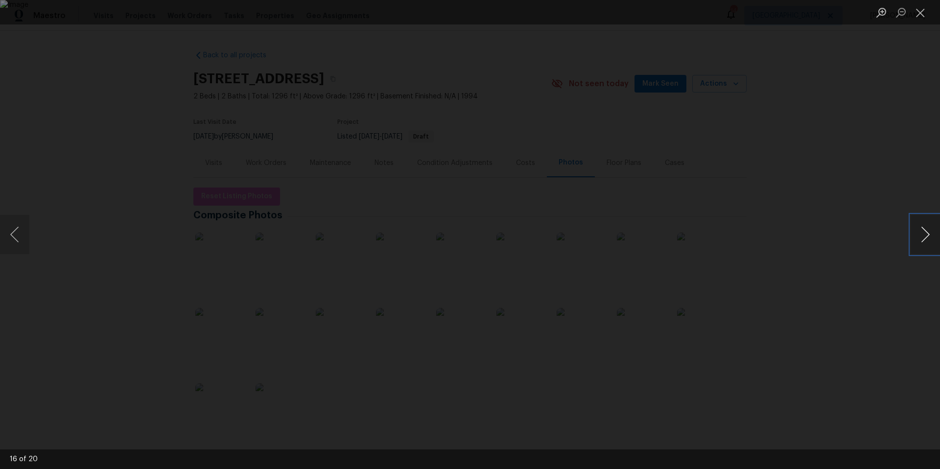
click at [921, 237] on button "Next image" at bounding box center [925, 234] width 29 height 39
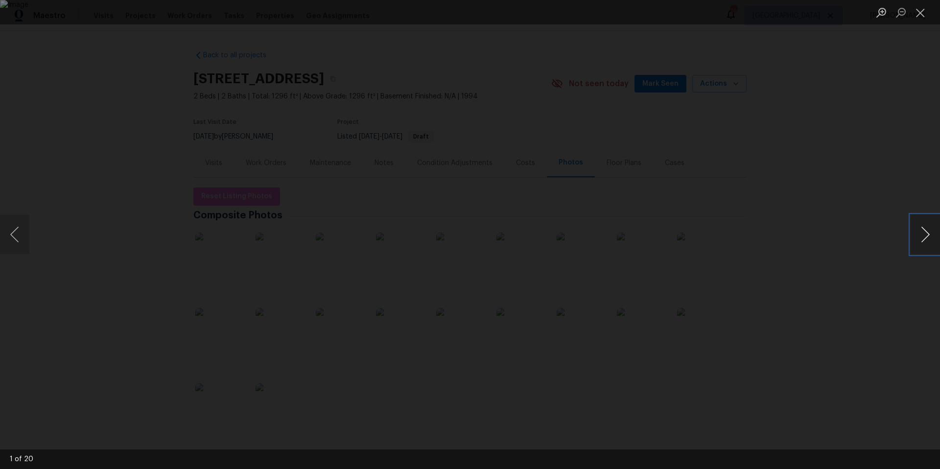
click at [921, 237] on button "Next image" at bounding box center [925, 234] width 29 height 39
click at [918, 14] on button "Close lightbox" at bounding box center [921, 12] width 20 height 17
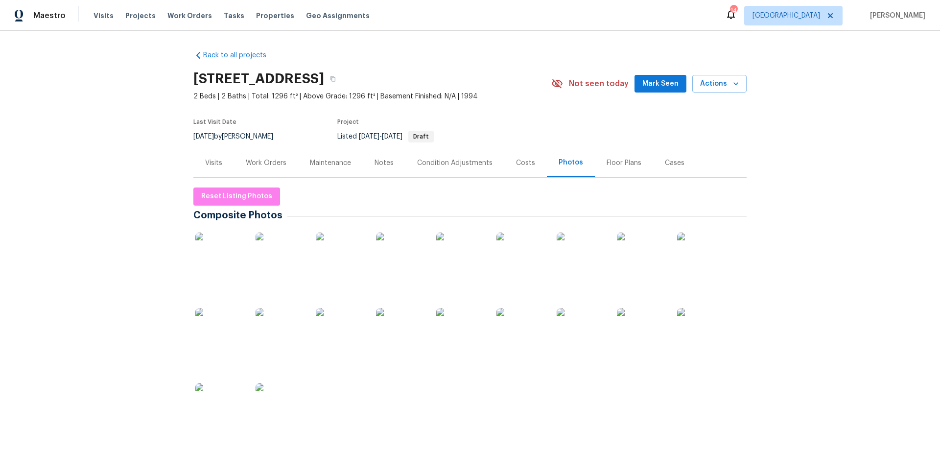
click at [381, 161] on div "Notes" at bounding box center [384, 163] width 19 height 10
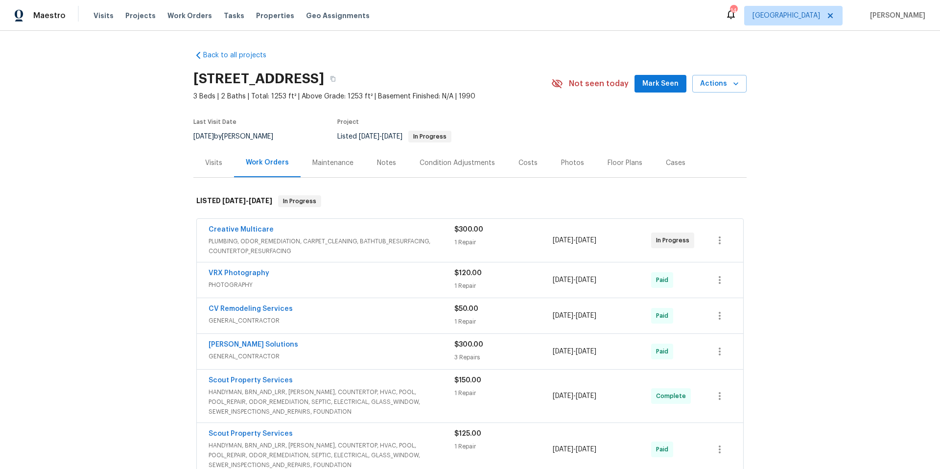
click at [280, 234] on div "Creative Multicare" at bounding box center [332, 231] width 246 height 12
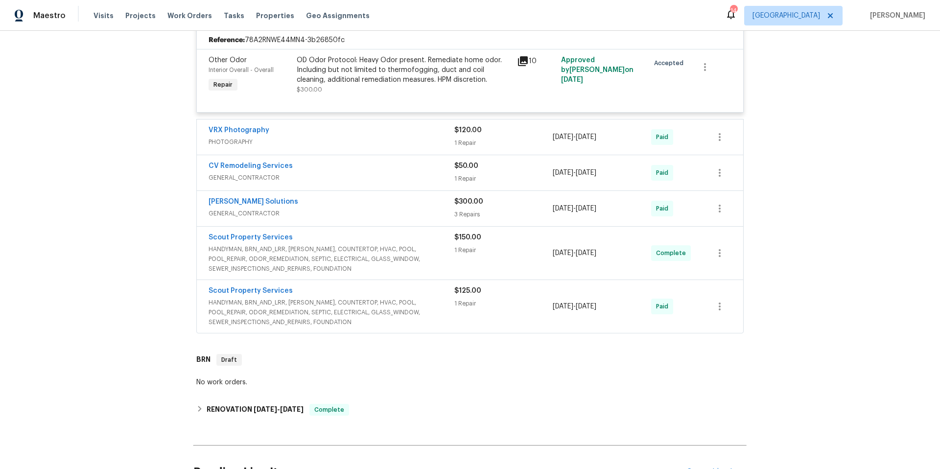
scroll to position [348, 0]
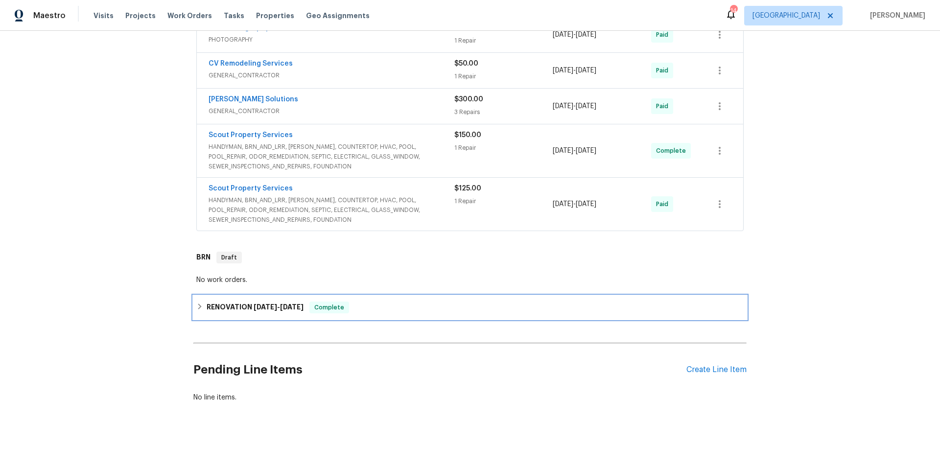
click at [376, 303] on div "RENOVATION [DATE] - [DATE] Complete" at bounding box center [469, 308] width 547 height 12
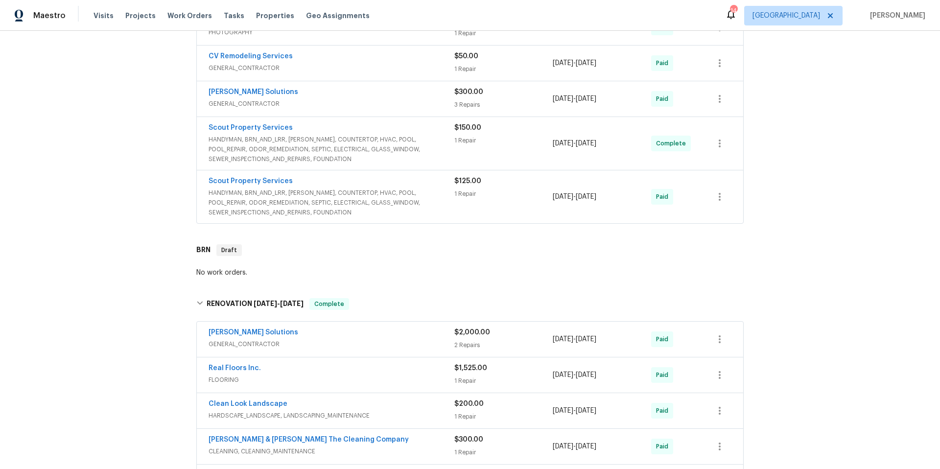
click at [432, 194] on span "HANDYMAN, BRN_AND_LRR, WELLS, COUNTERTOP, HVAC, POOL, POOL_REPAIR, ODOR_REMEDIA…" at bounding box center [332, 202] width 246 height 29
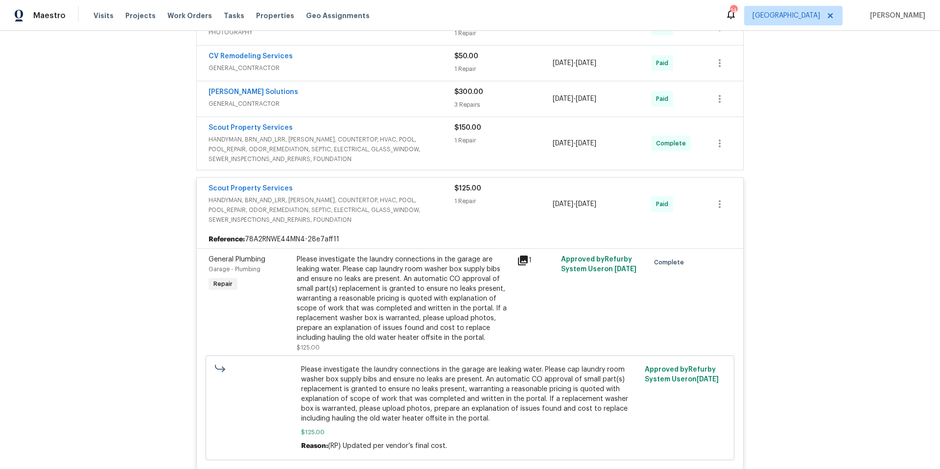
click at [431, 141] on span "HANDYMAN, BRN_AND_LRR, WELLS, COUNTERTOP, HVAC, POOL, POOL_REPAIR, ODOR_REMEDIA…" at bounding box center [332, 149] width 246 height 29
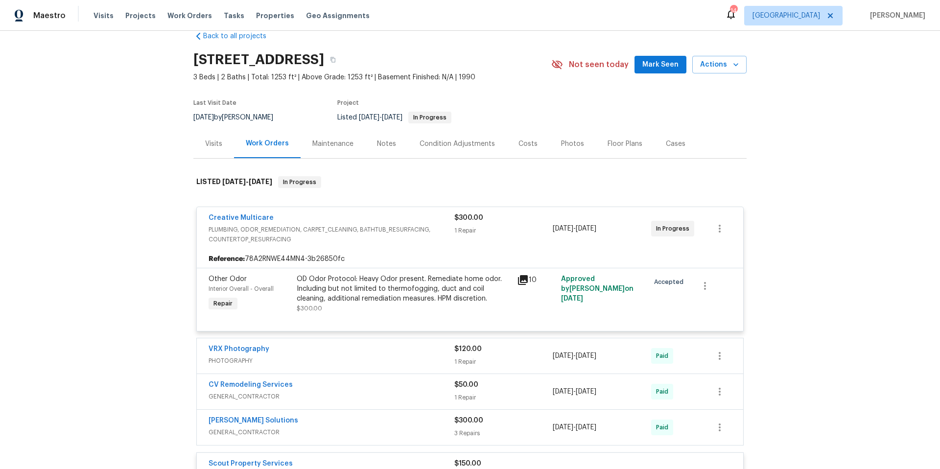
scroll to position [0, 0]
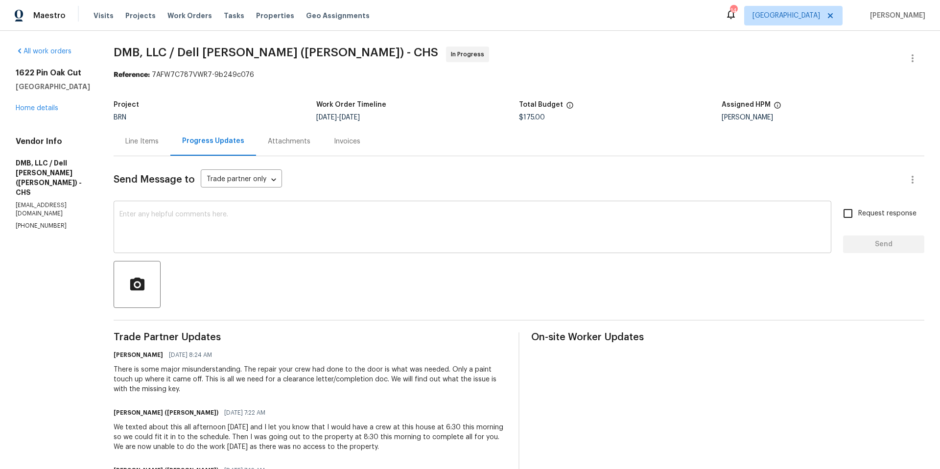
click at [264, 241] on textarea at bounding box center [472, 228] width 706 height 34
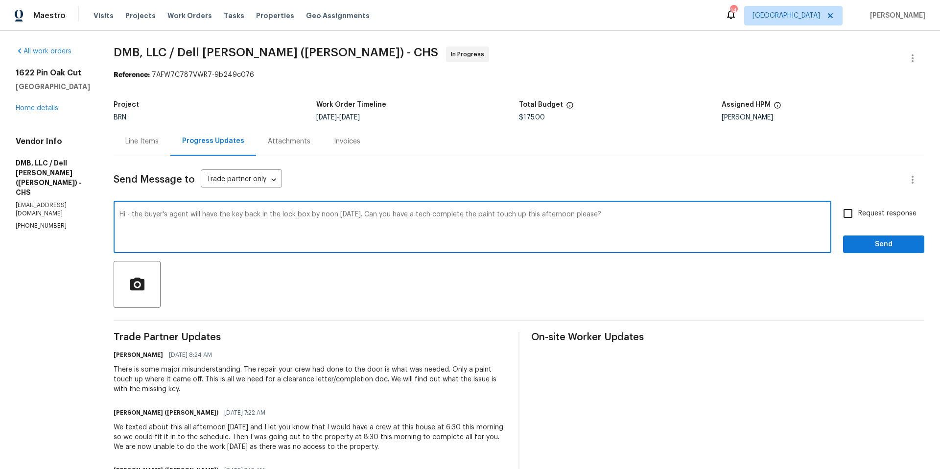
type textarea "Hi - the buyer's agent will have the key back in the lock box by noon [DATE]. C…"
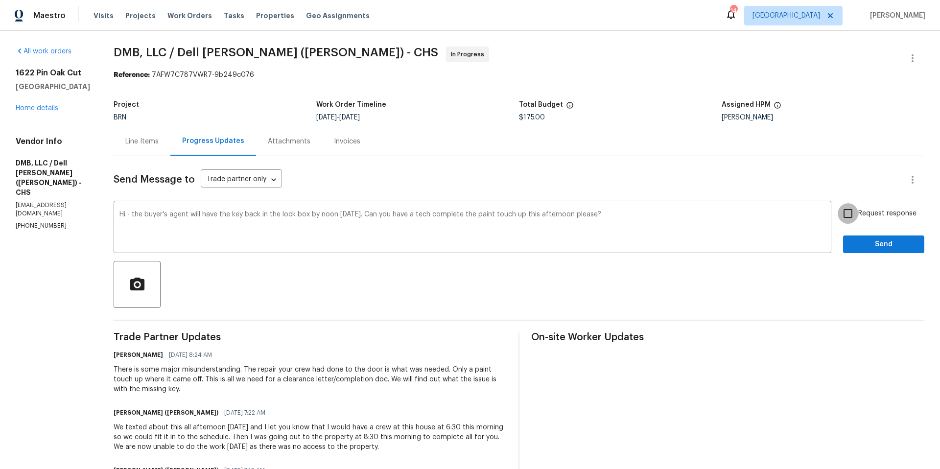
click at [841, 214] on input "Request response" at bounding box center [848, 213] width 21 height 21
checkbox input "true"
click at [857, 245] on span "Send" at bounding box center [884, 244] width 66 height 12
